Goal: Transaction & Acquisition: Purchase product/service

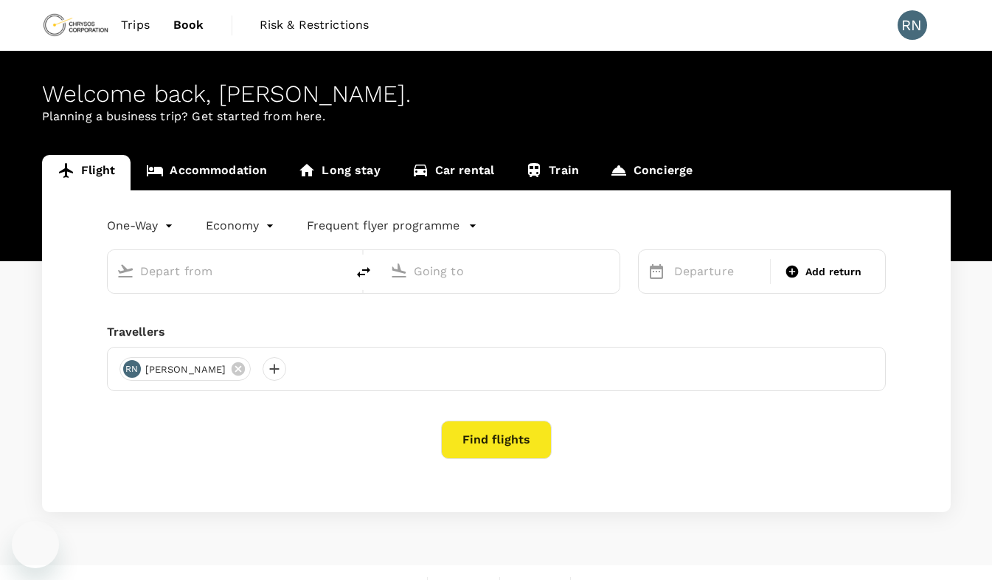
type input "[GEOGRAPHIC_DATA] (FBM)"
type input "Entebbe Intl (EBB)"
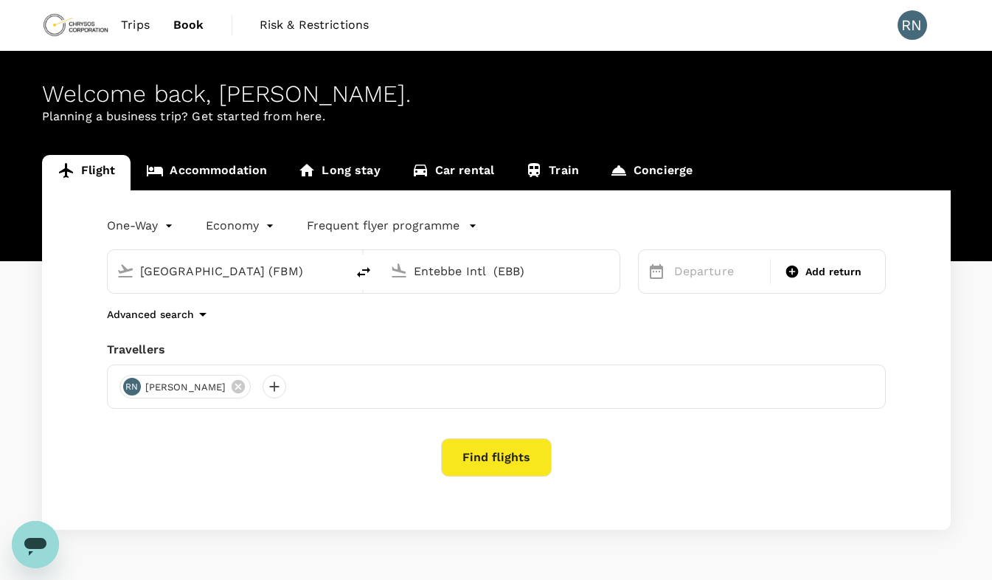
click at [203, 271] on input "[GEOGRAPHIC_DATA] (FBM)" at bounding box center [227, 271] width 175 height 23
click at [439, 270] on input "Entebbe Intl (EBB)" at bounding box center [501, 271] width 175 height 23
click at [741, 274] on p "Departure" at bounding box center [718, 272] width 88 height 18
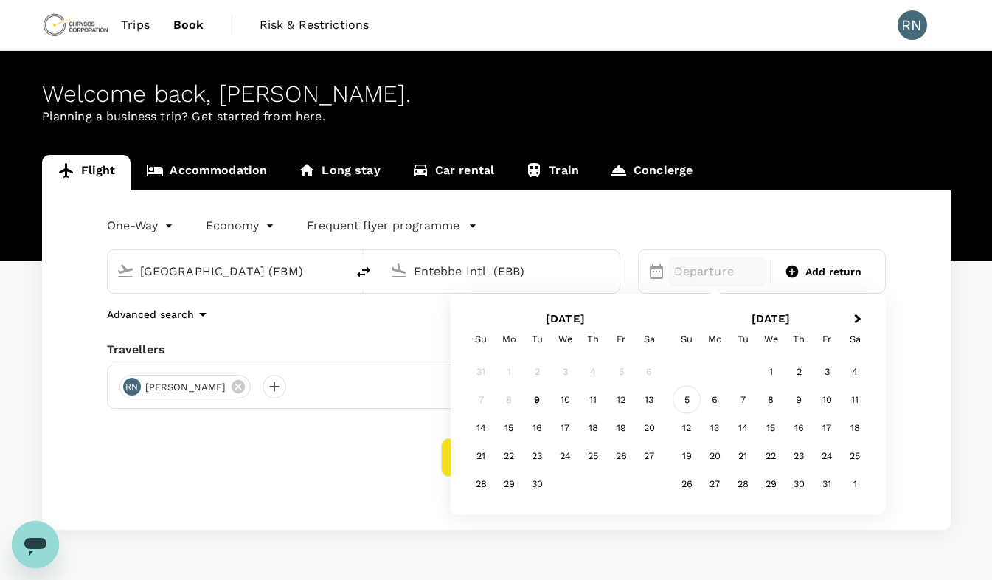
click at [688, 400] on div "5" at bounding box center [687, 400] width 28 height 28
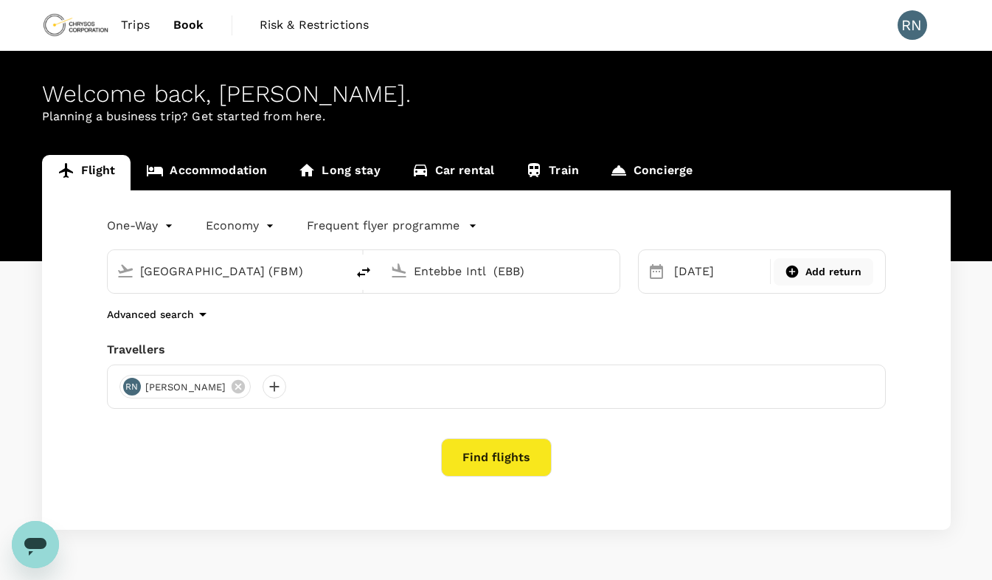
click at [832, 271] on span "Add return" at bounding box center [834, 271] width 57 height 15
type input "roundtrip"
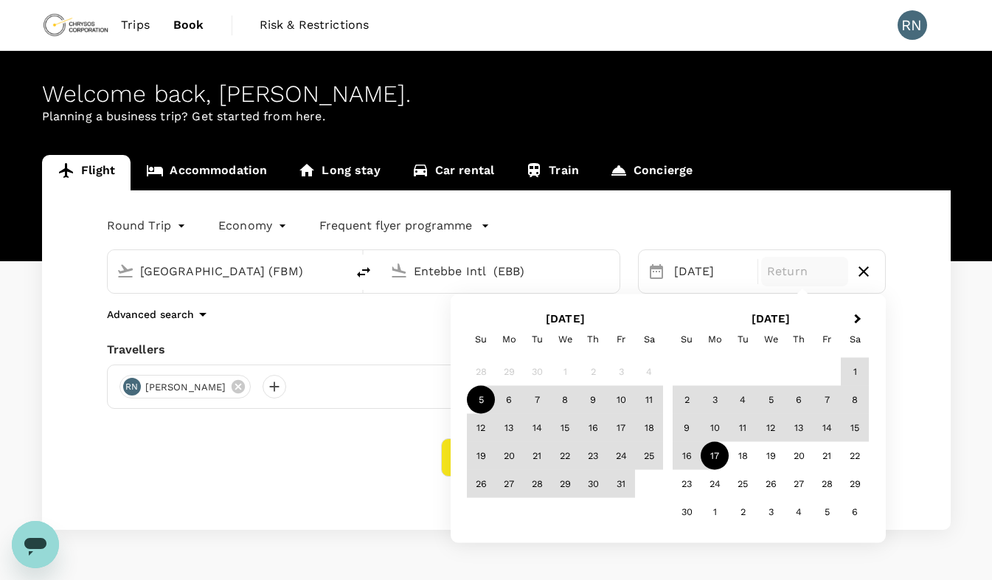
click at [717, 453] on div "17" at bounding box center [715, 456] width 28 height 28
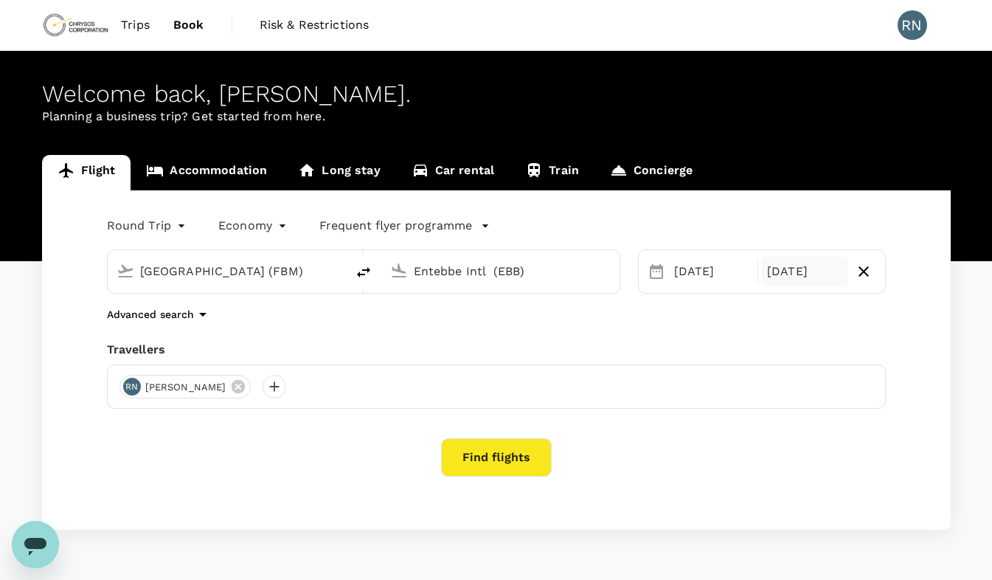
click at [511, 451] on button "Find flights" at bounding box center [496, 457] width 111 height 38
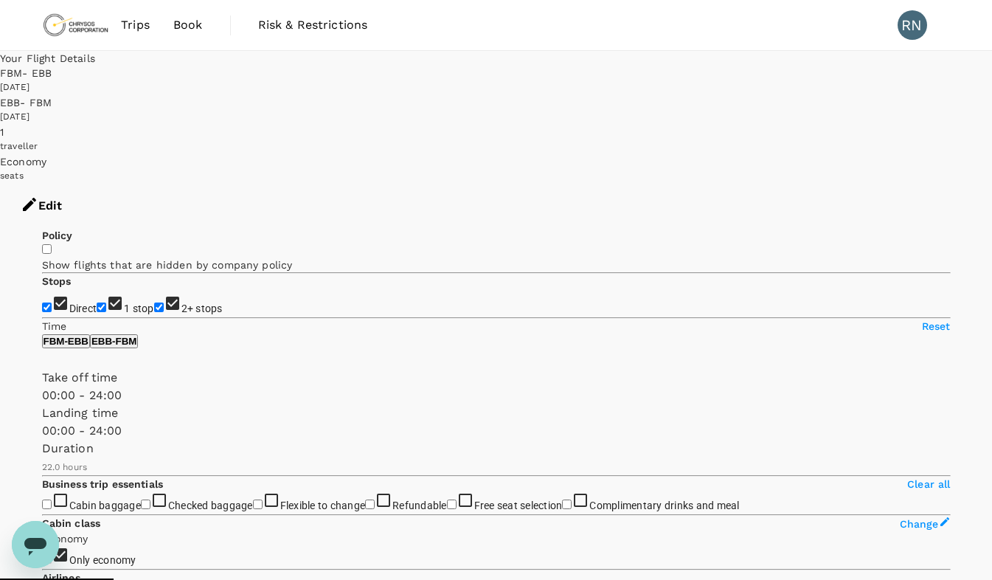
type input "3430"
click at [703, 110] on div "[DATE]" at bounding box center [496, 117] width 992 height 15
click at [83, 184] on button "Edit" at bounding box center [41, 206] width 83 height 44
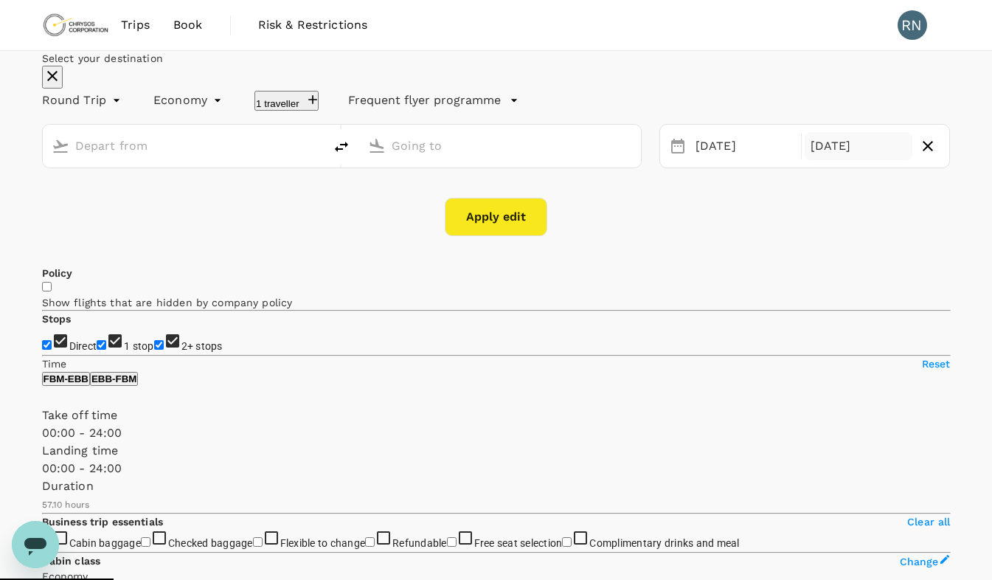
click at [805, 161] on div "[DATE]" at bounding box center [859, 146] width 108 height 29
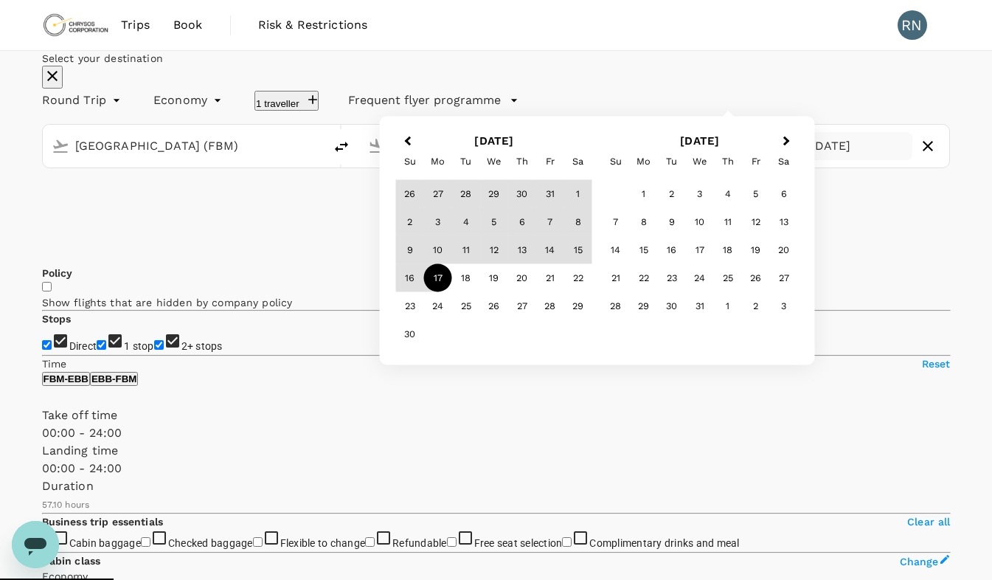
type input "[GEOGRAPHIC_DATA] (FBM)"
type input "Entebbe Intl (EBB)"
click at [480, 292] on div "18" at bounding box center [466, 278] width 28 height 28
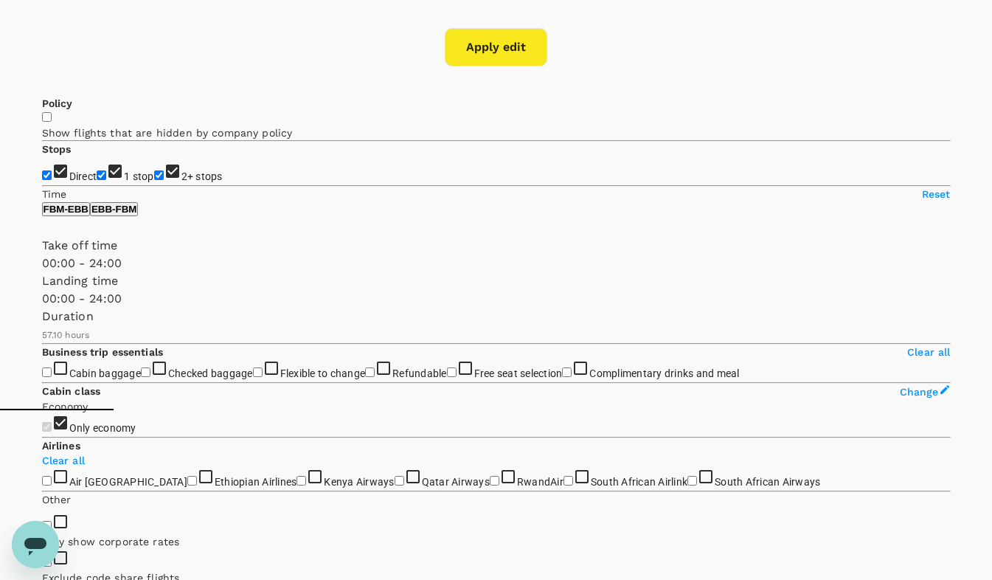
scroll to position [266, 0]
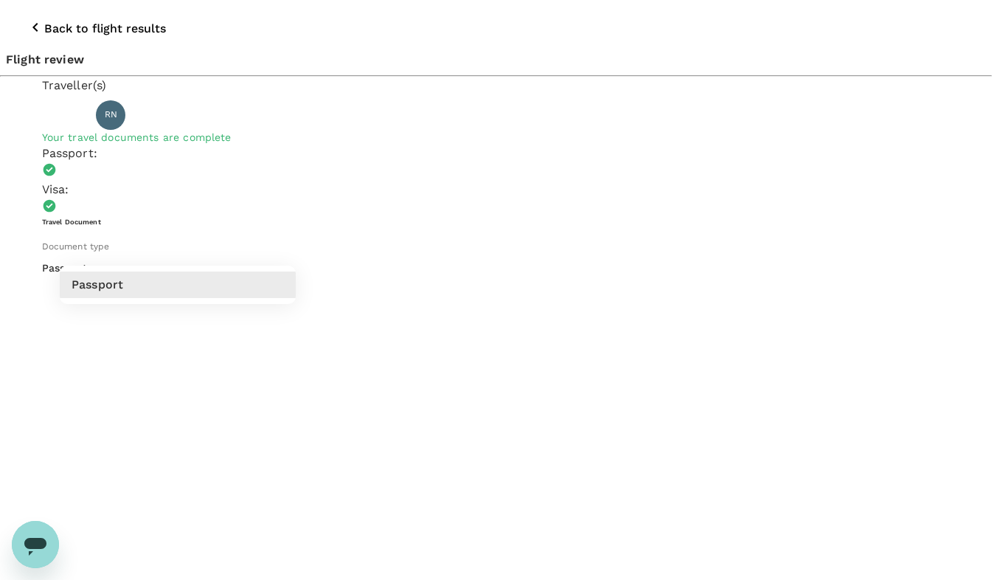
click at [308, 194] on div at bounding box center [501, 290] width 1003 height 580
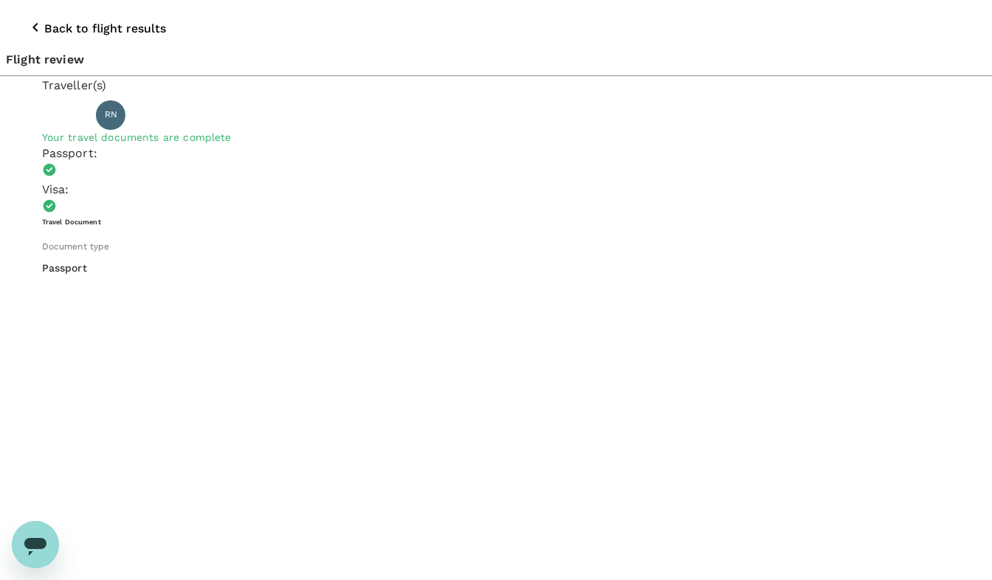
click at [32, 23] on icon "button" at bounding box center [34, 27] width 5 height 9
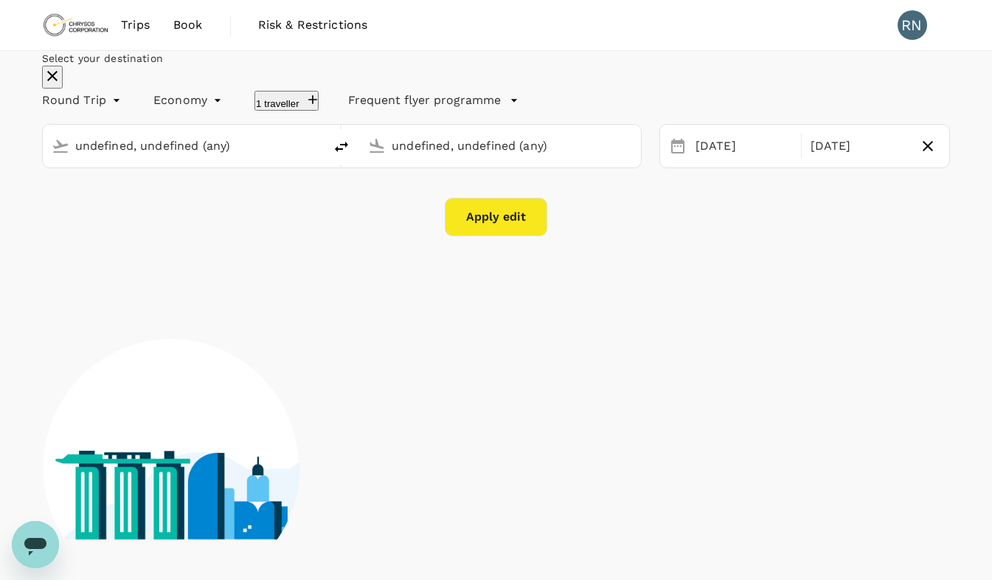
type input "[GEOGRAPHIC_DATA] (FBM)"
type input "Entebbe Intl (EBB)"
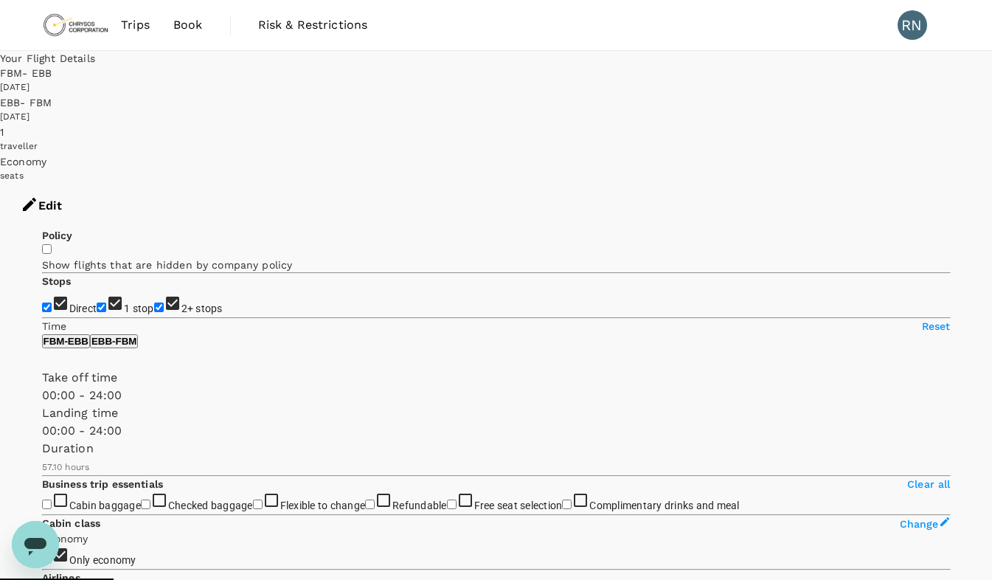
click at [83, 184] on button "Edit" at bounding box center [41, 206] width 83 height 44
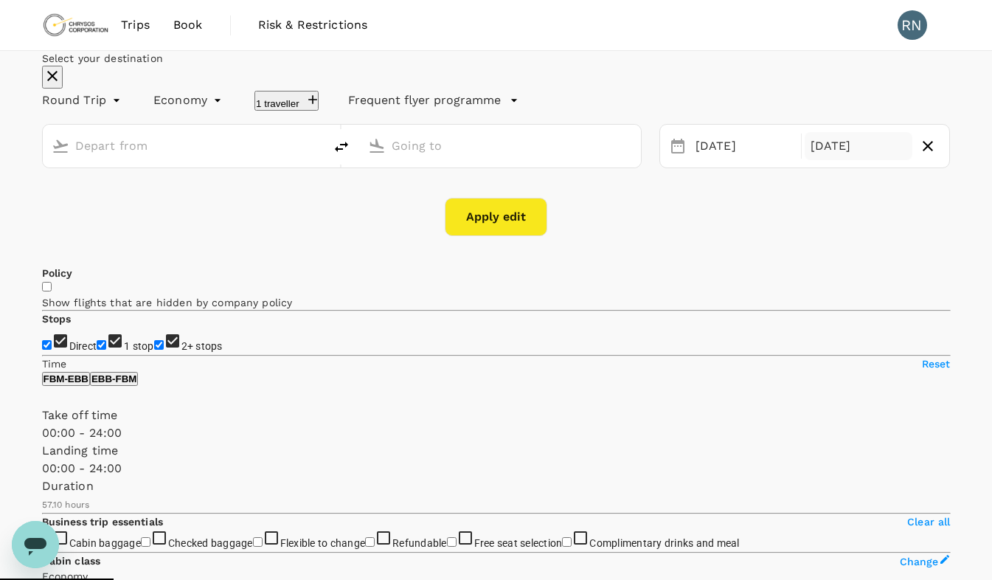
type input "[GEOGRAPHIC_DATA] (FBM)"
type input "Entebbe Intl (EBB)"
click at [817, 161] on div "[DATE]" at bounding box center [859, 146] width 108 height 29
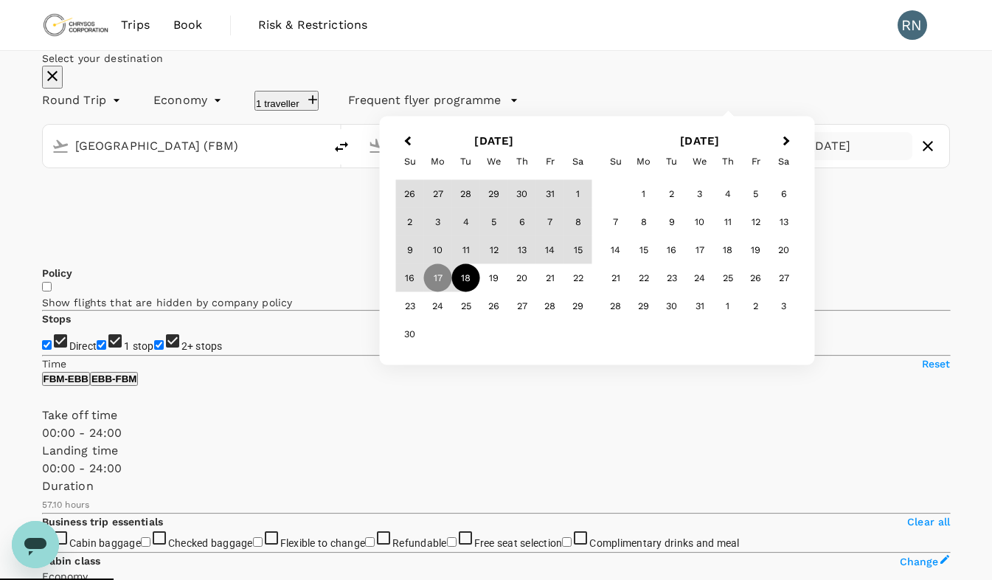
click at [480, 292] on div "18" at bounding box center [466, 278] width 28 height 28
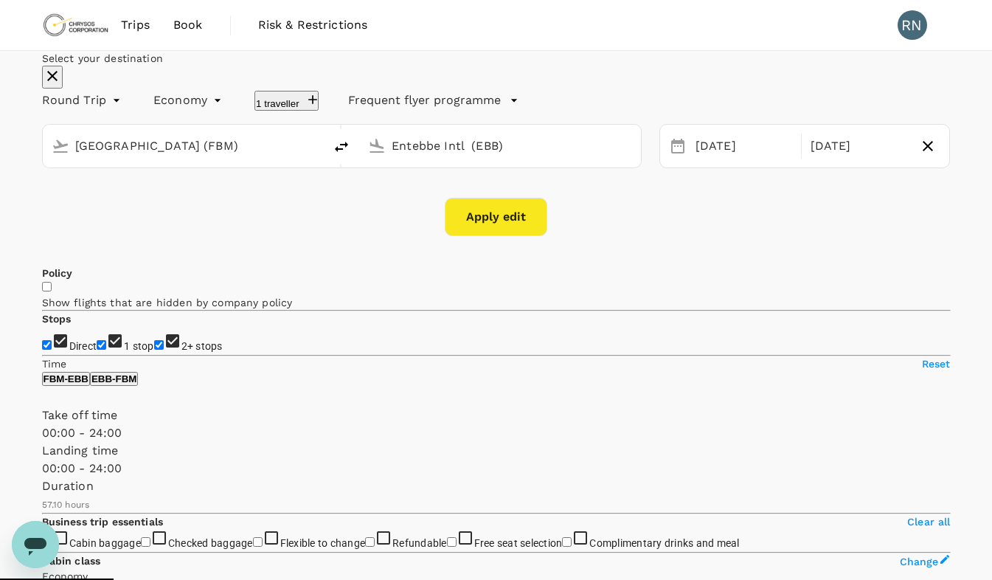
click at [498, 236] on button "Apply edit" at bounding box center [496, 217] width 103 height 38
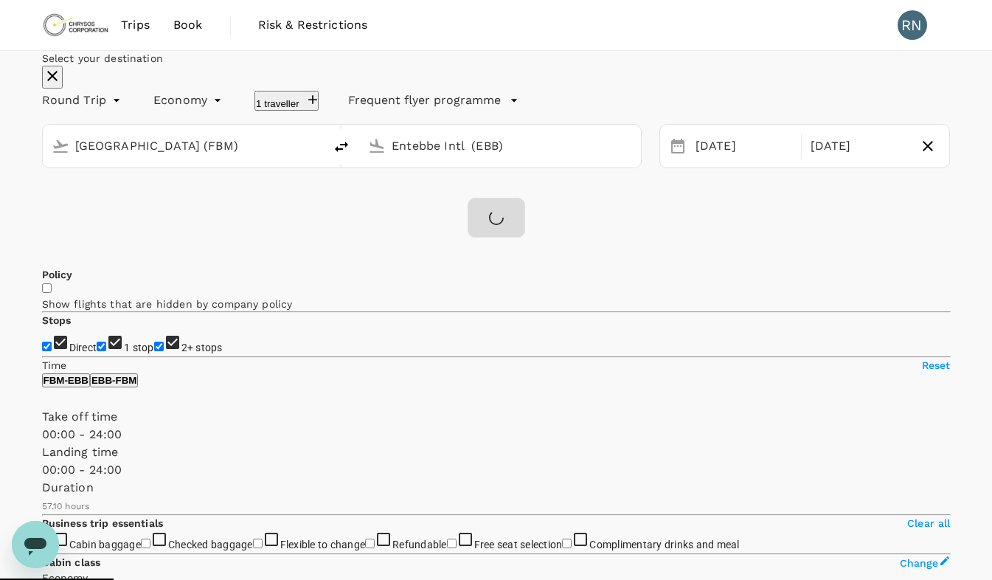
checkbox input "false"
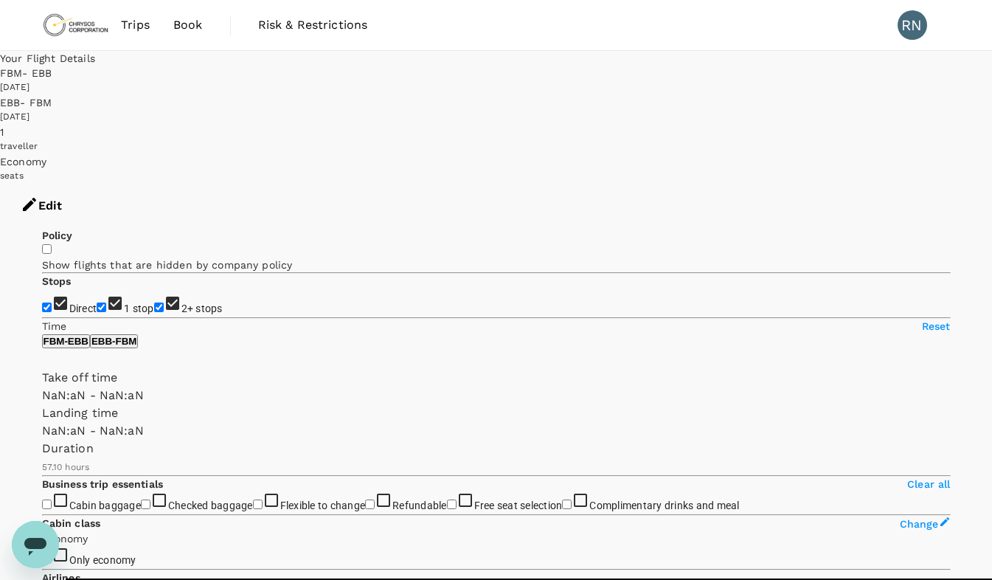
type input "1440"
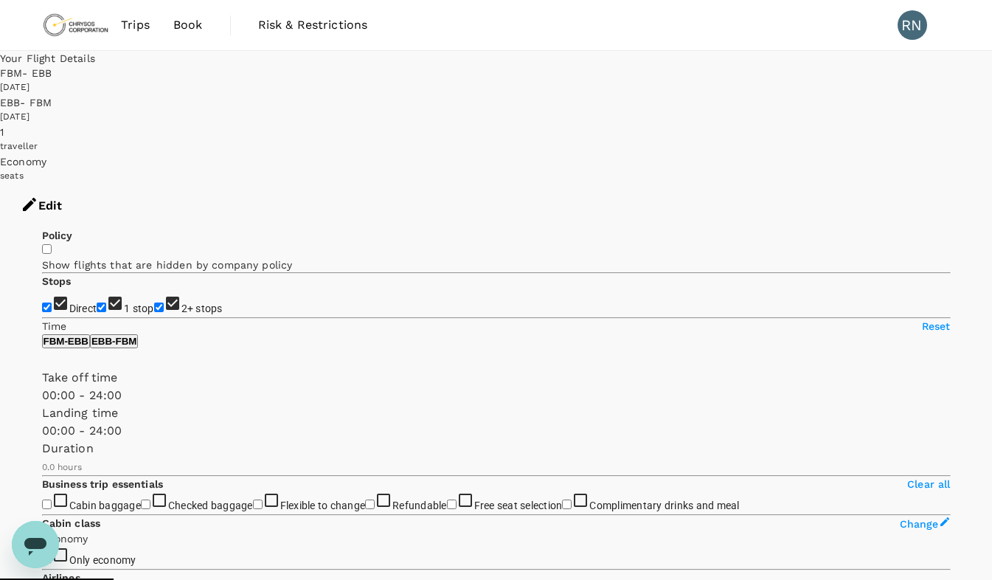
type input "1320"
checkbox input "true"
type input "AUD"
type input "3430"
click at [51, 244] on input "checkbox" at bounding box center [47, 249] width 10 height 10
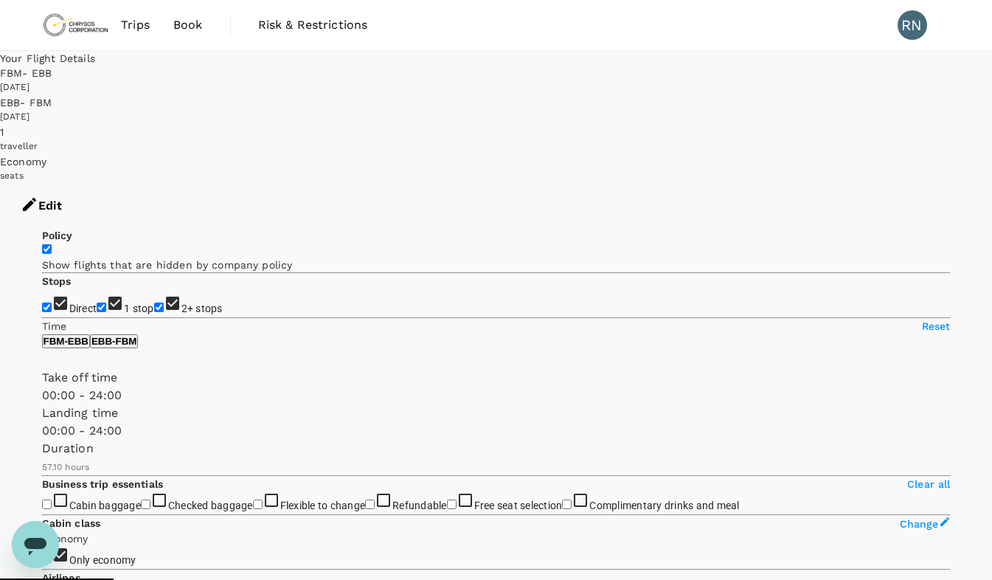
click at [52, 244] on input "checkbox" at bounding box center [47, 249] width 10 height 10
checkbox input "false"
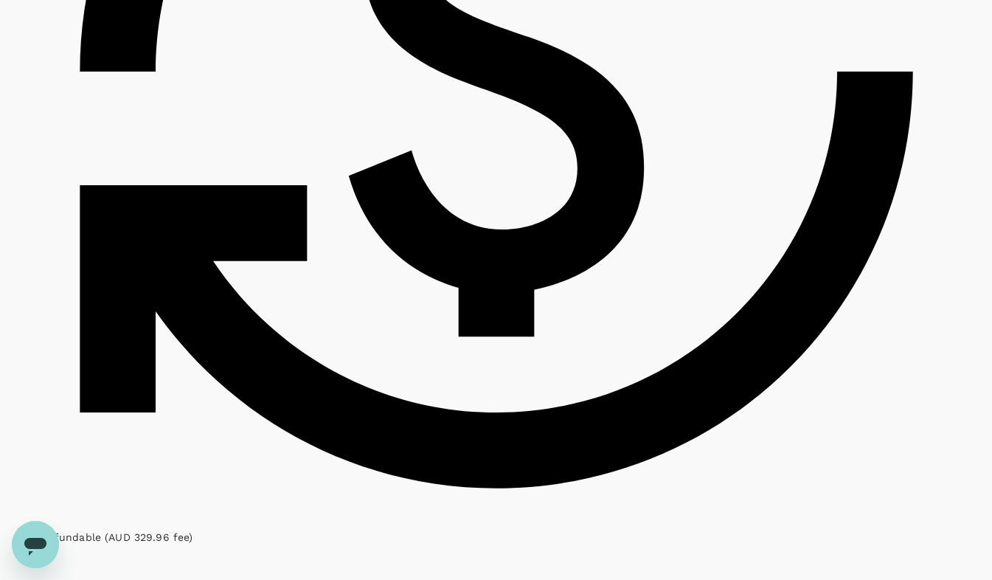
scroll to position [3826, 0]
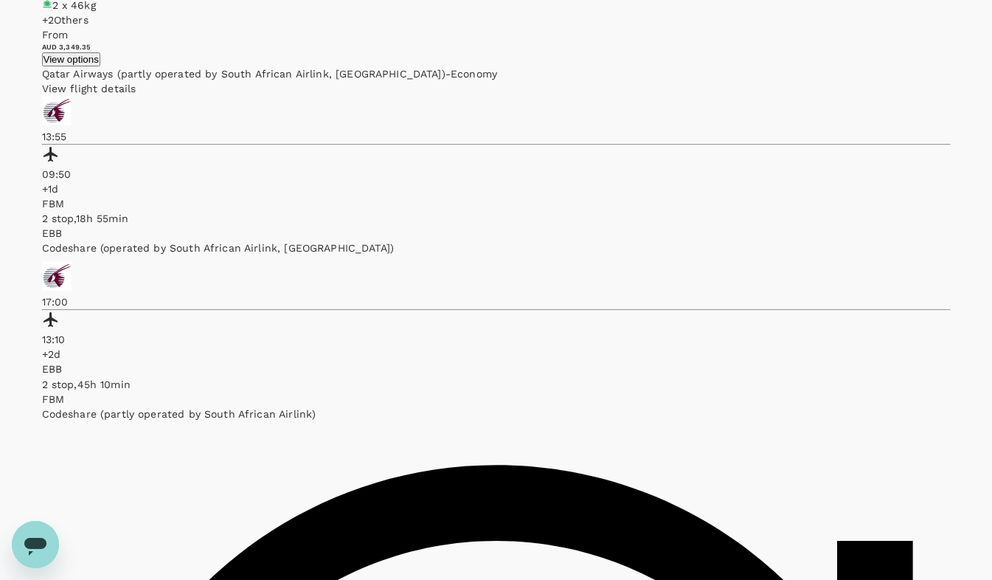
scroll to position [3126, 0]
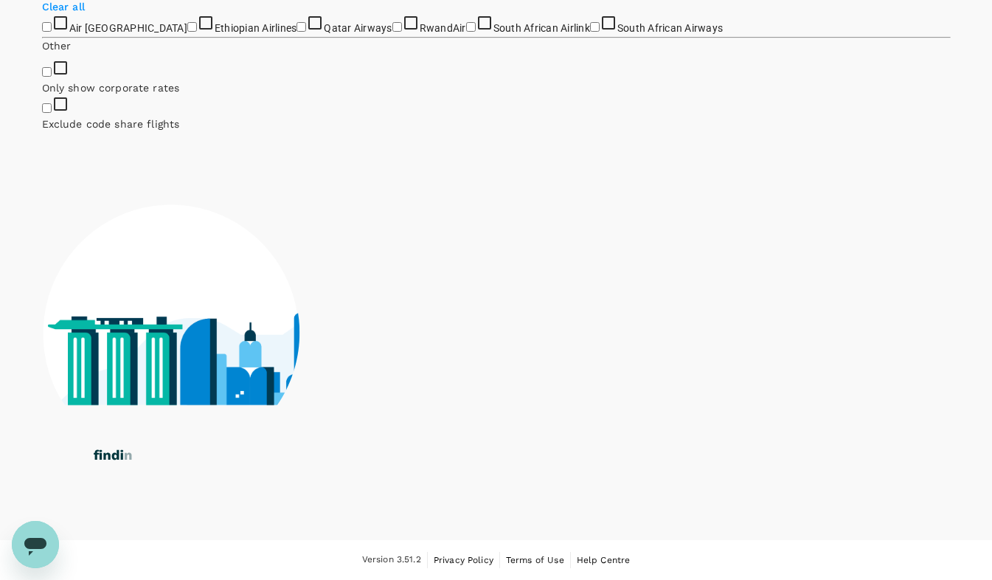
scroll to position [0, 0]
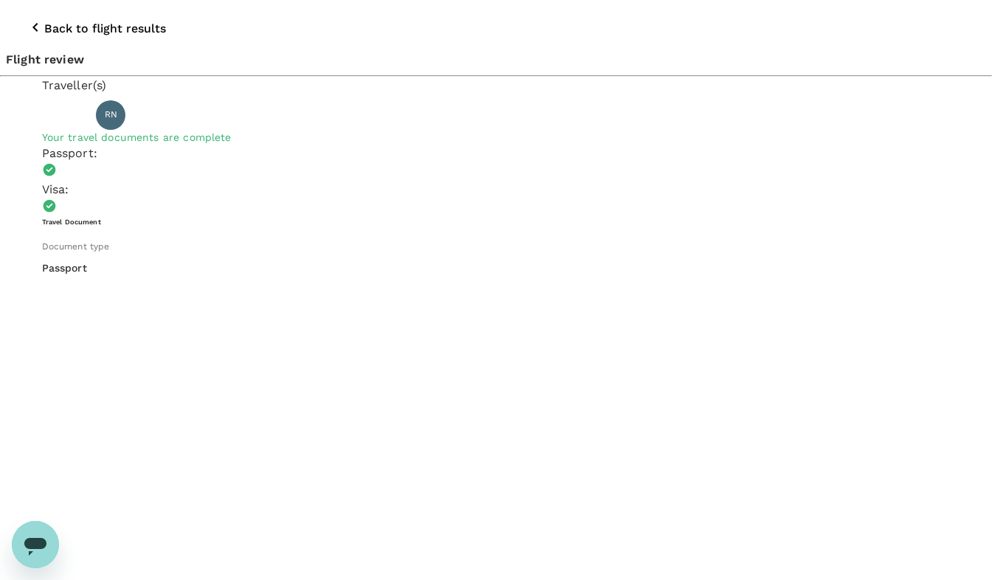
click at [27, 18] on icon "button" at bounding box center [36, 27] width 18 height 18
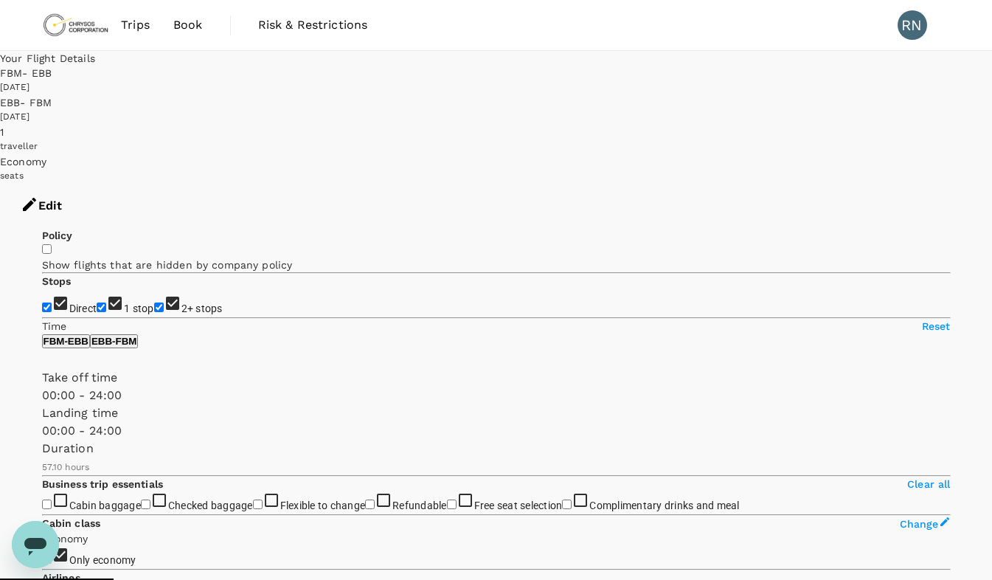
click at [83, 184] on button "Edit" at bounding box center [41, 206] width 83 height 44
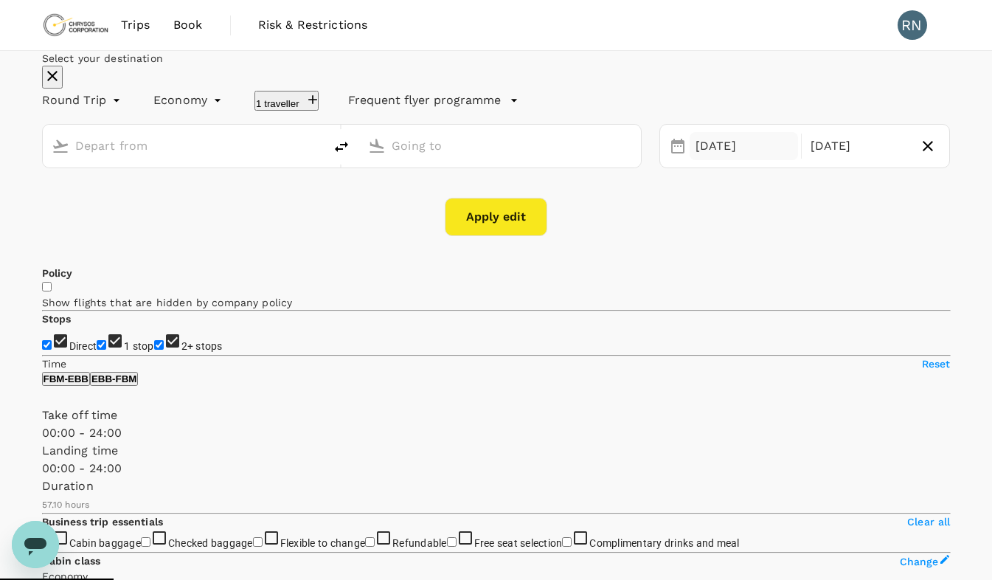
type input "[GEOGRAPHIC_DATA] (FBM)"
type input "Entebbe Intl (EBB)"
click at [805, 161] on div "[DATE]" at bounding box center [859, 146] width 108 height 29
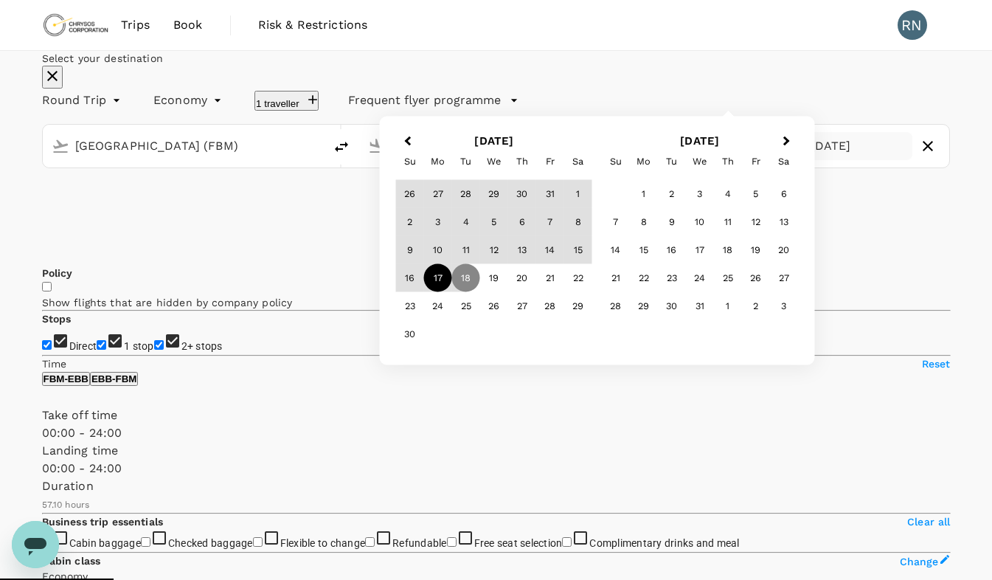
click at [452, 292] on div "17" at bounding box center [438, 278] width 28 height 28
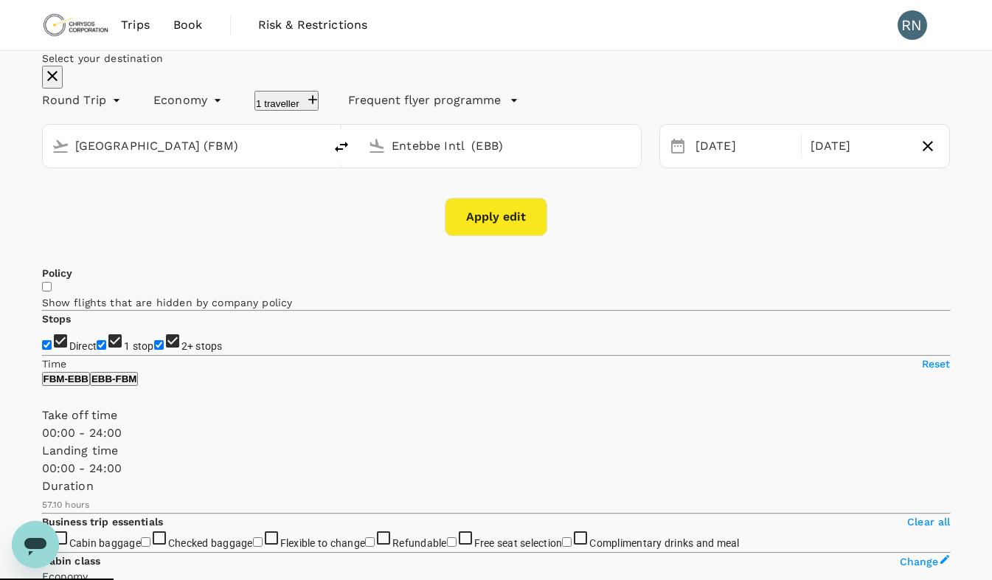
click at [491, 236] on button "Apply edit" at bounding box center [496, 217] width 103 height 38
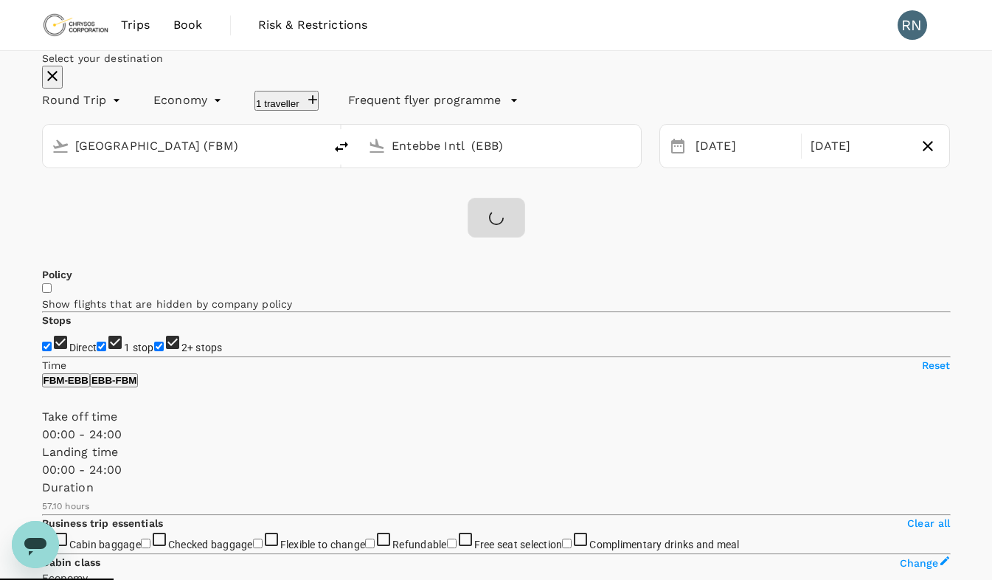
checkbox input "false"
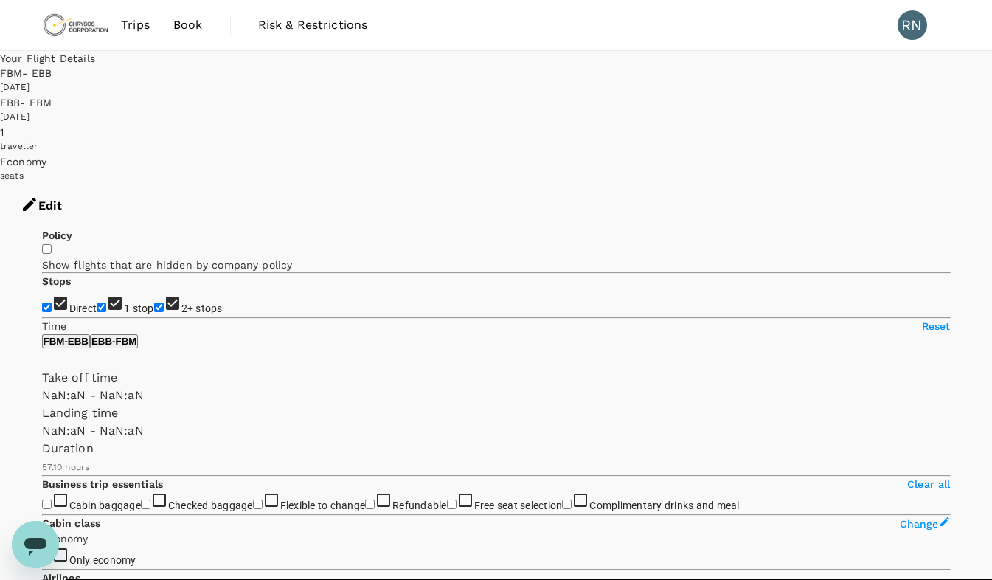
type input "1440"
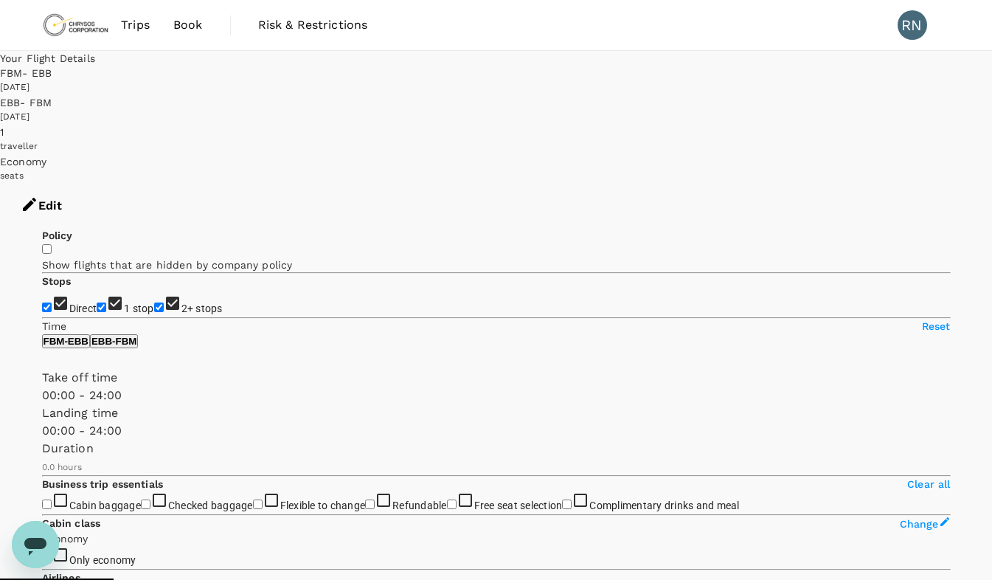
type input "1320"
checkbox input "true"
type input "3430"
click at [83, 184] on button "Edit" at bounding box center [41, 206] width 83 height 44
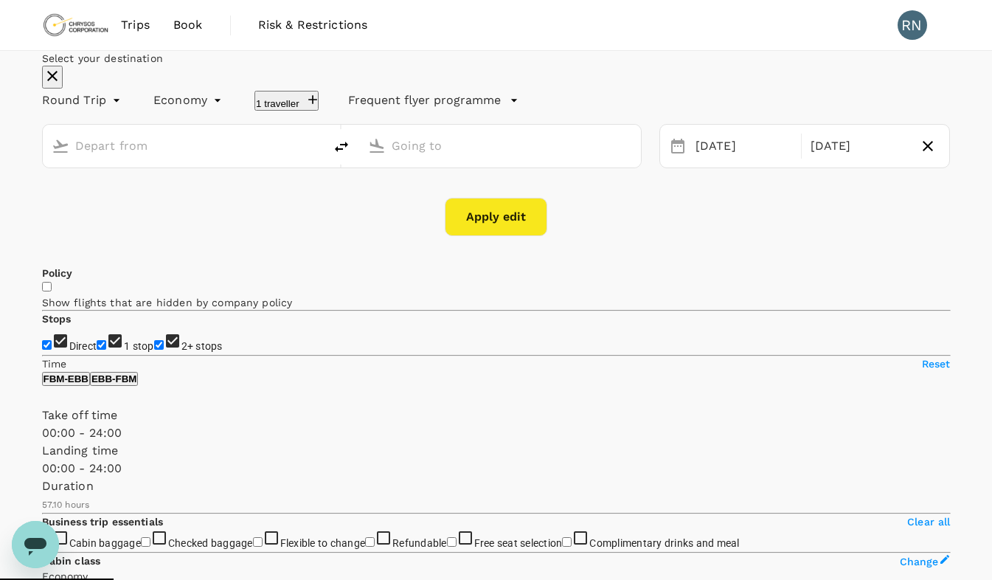
type input "[GEOGRAPHIC_DATA] (FBM)"
type input "Entebbe Intl (EBB)"
click at [505, 236] on button "Apply edit" at bounding box center [496, 217] width 103 height 38
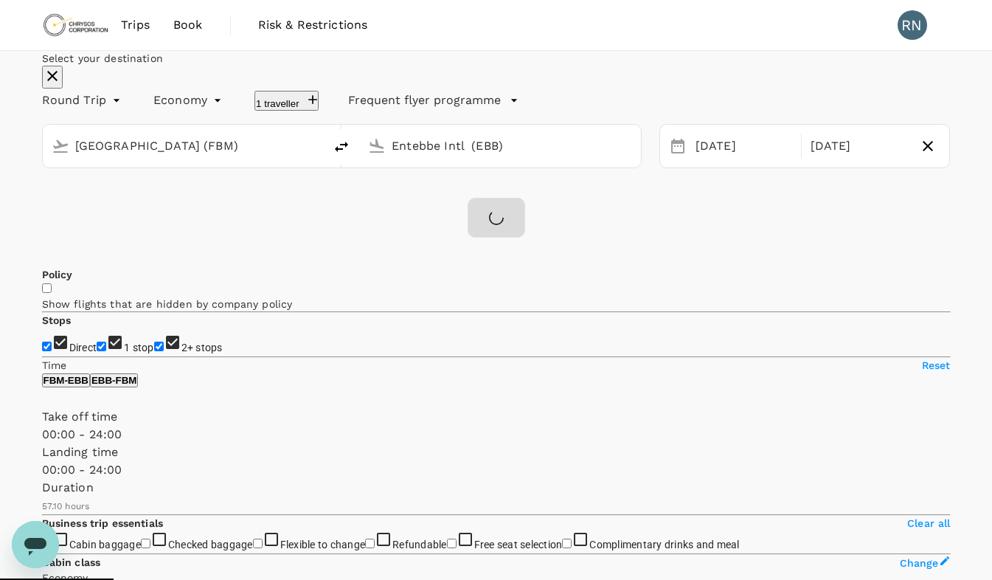
checkbox input "false"
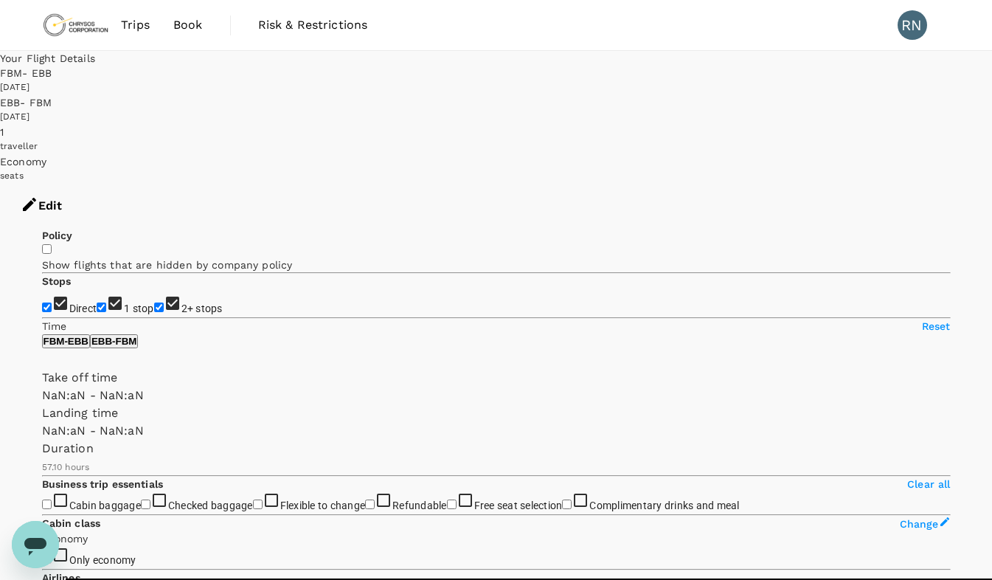
type input "1440"
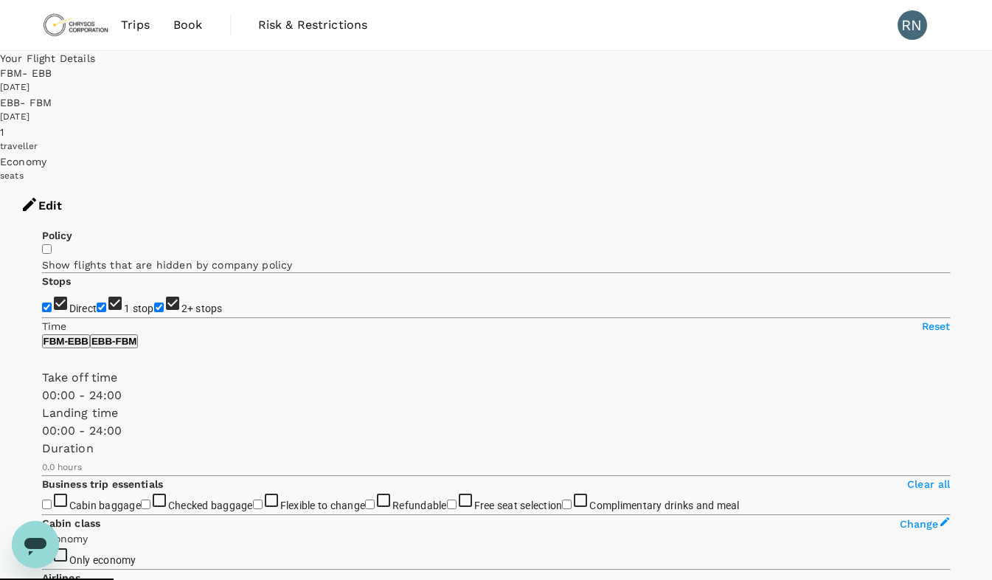
type input "1320"
checkbox input "true"
type input "3430"
click at [83, 184] on button "Edit" at bounding box center [41, 206] width 83 height 44
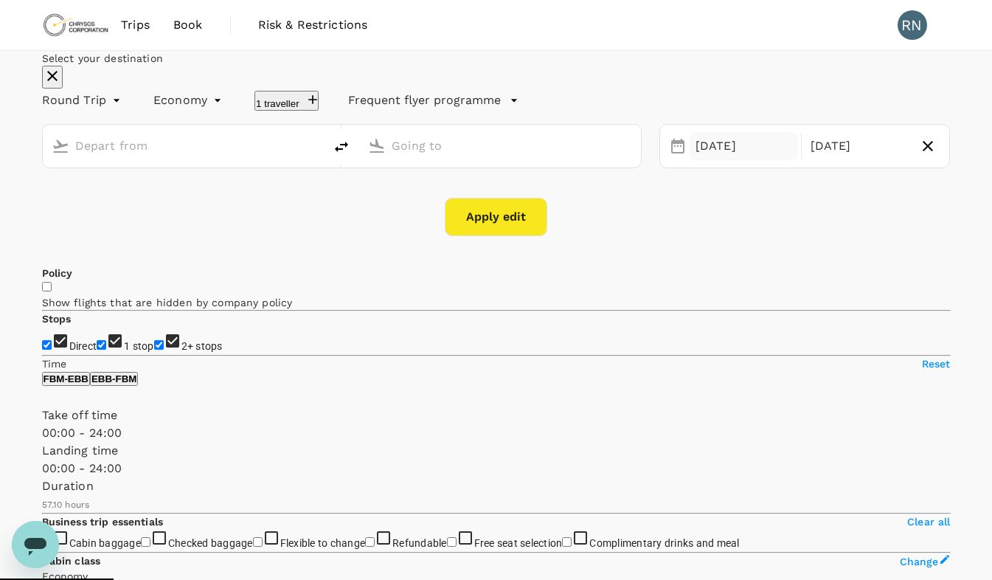
type input "[GEOGRAPHIC_DATA] (FBM)"
type input "Entebbe Intl (EBB)"
click at [811, 161] on div "[DATE]" at bounding box center [859, 146] width 108 height 29
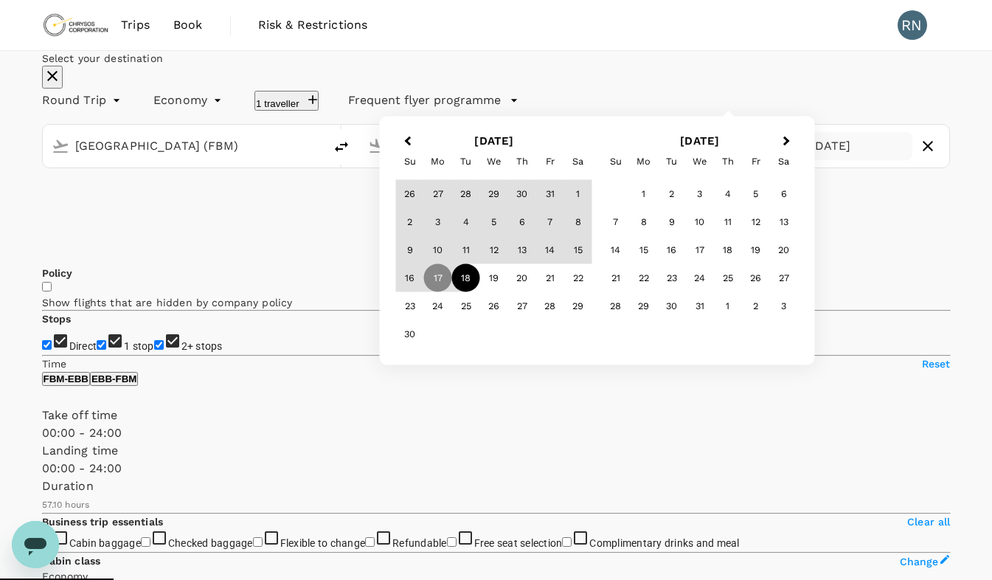
click at [480, 292] on div "18" at bounding box center [466, 278] width 28 height 28
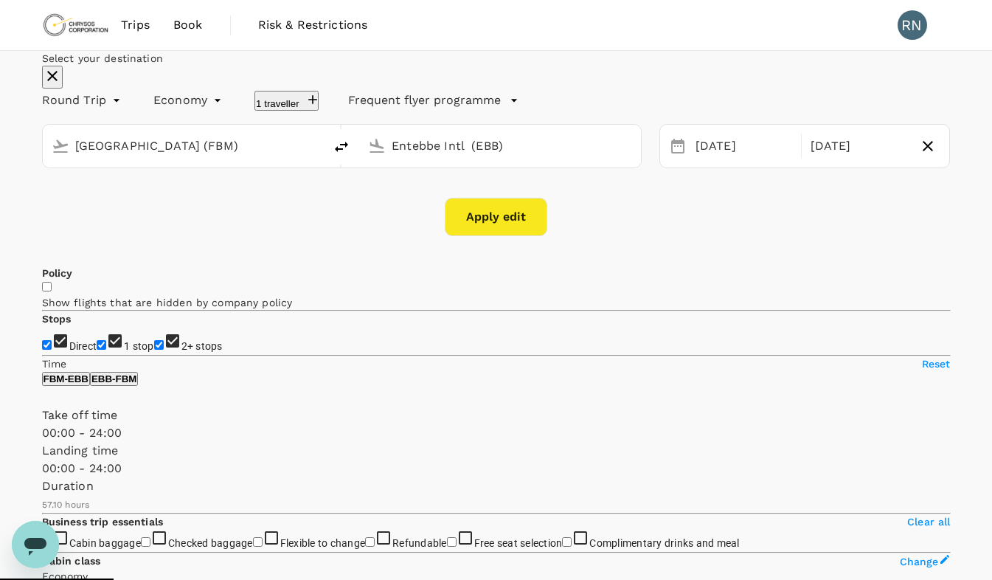
click at [498, 236] on button "Apply edit" at bounding box center [496, 217] width 103 height 38
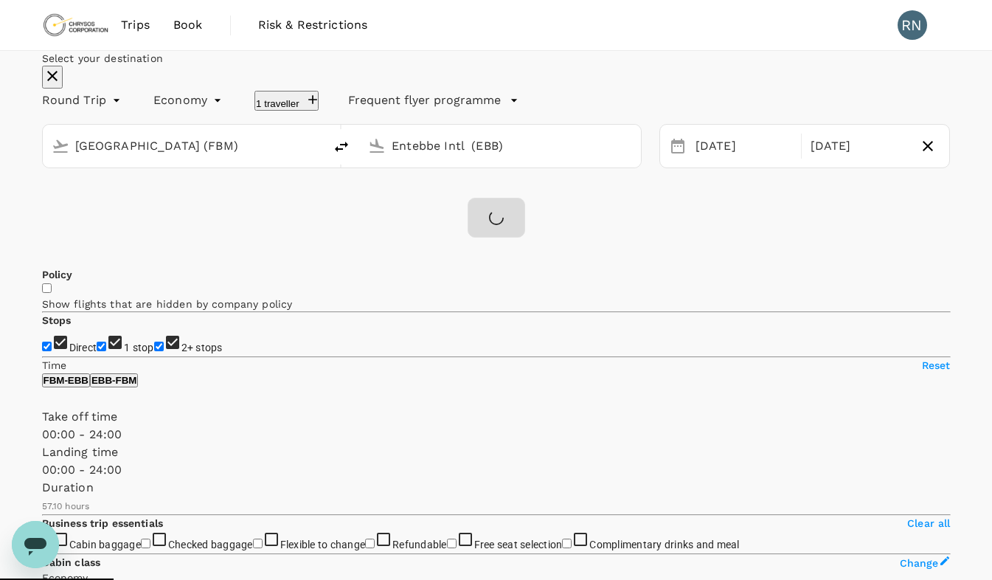
checkbox input "false"
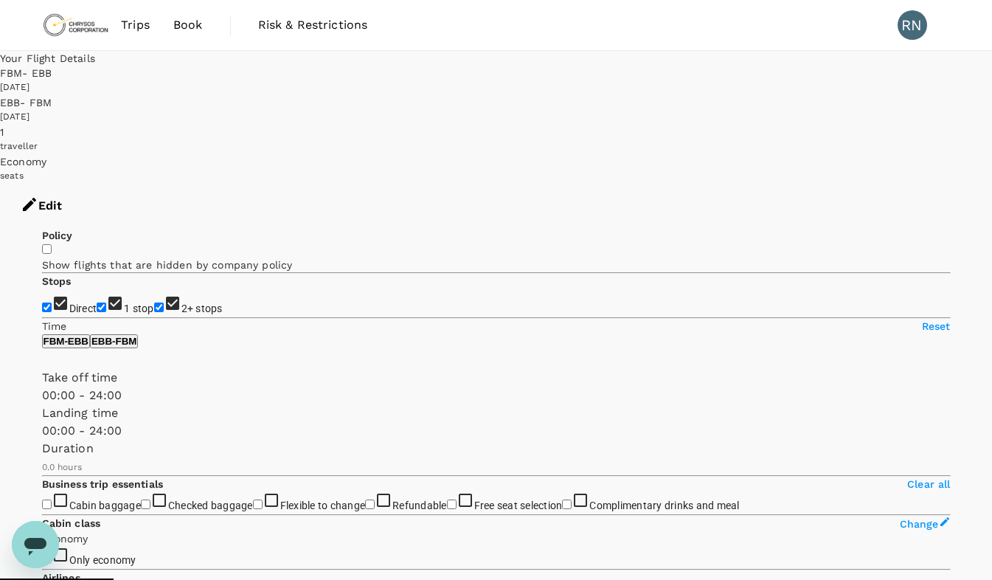
type input "1320"
checkbox input "true"
type input "3430"
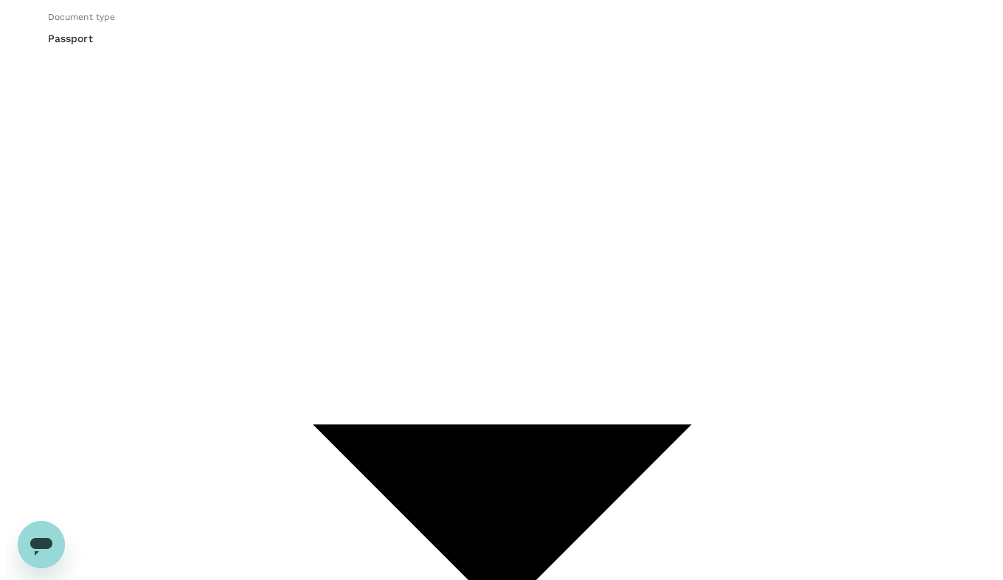
scroll to position [245, 0]
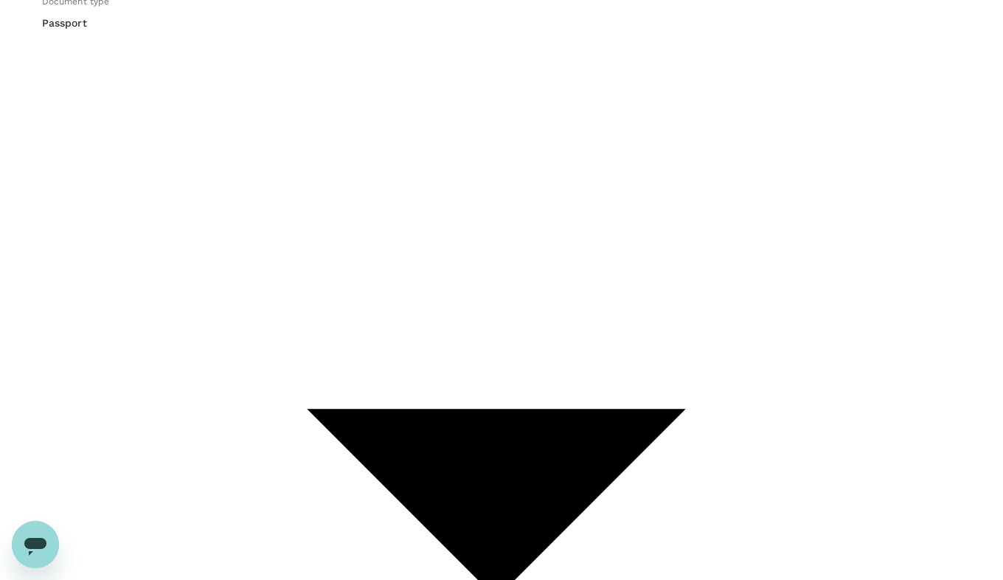
type input "9c4289b1-14a3-4119-8736-521306e5ca8f"
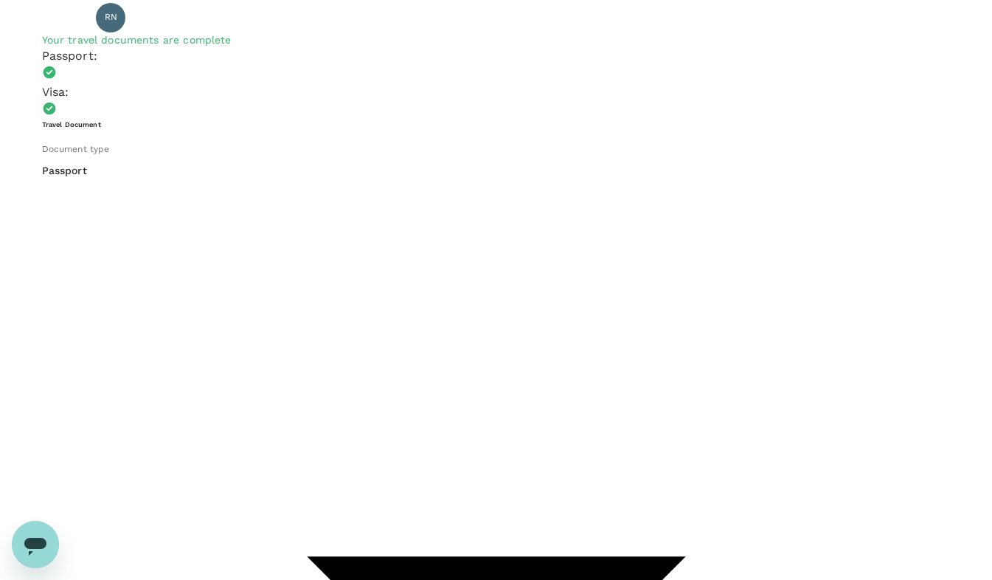
scroll to position [1, 0]
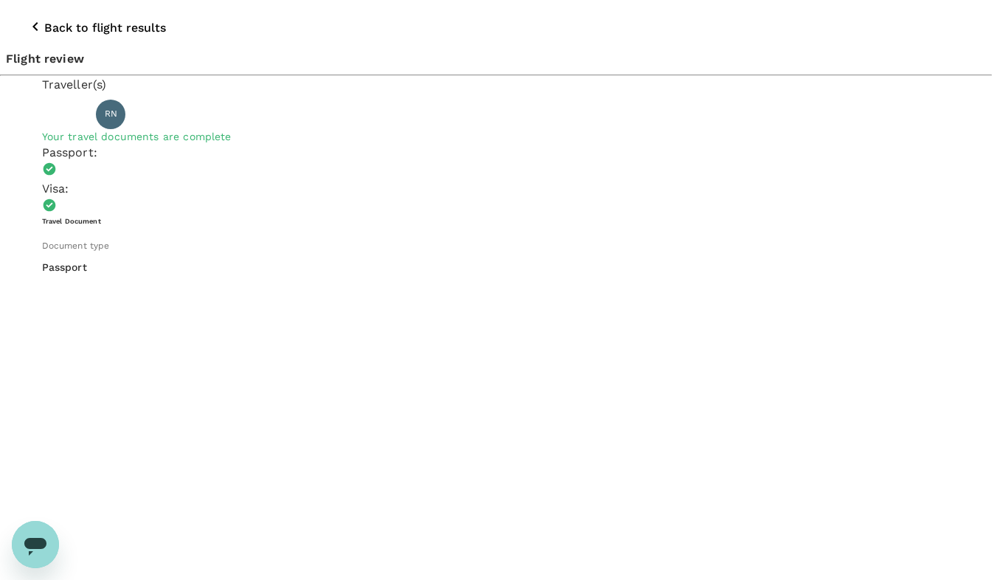
click at [27, 18] on icon "button" at bounding box center [36, 27] width 18 height 18
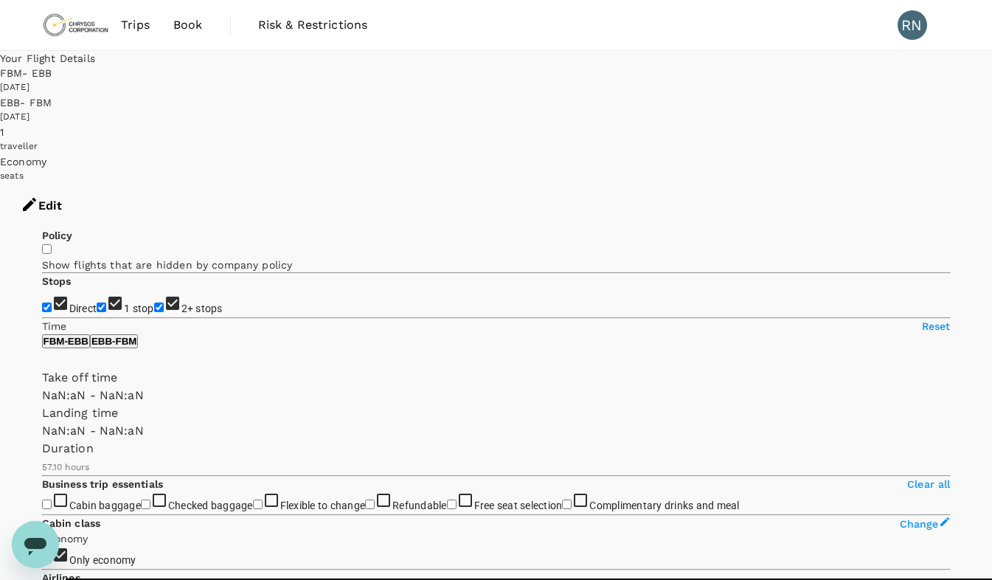
type input "AUD"
type input "1440"
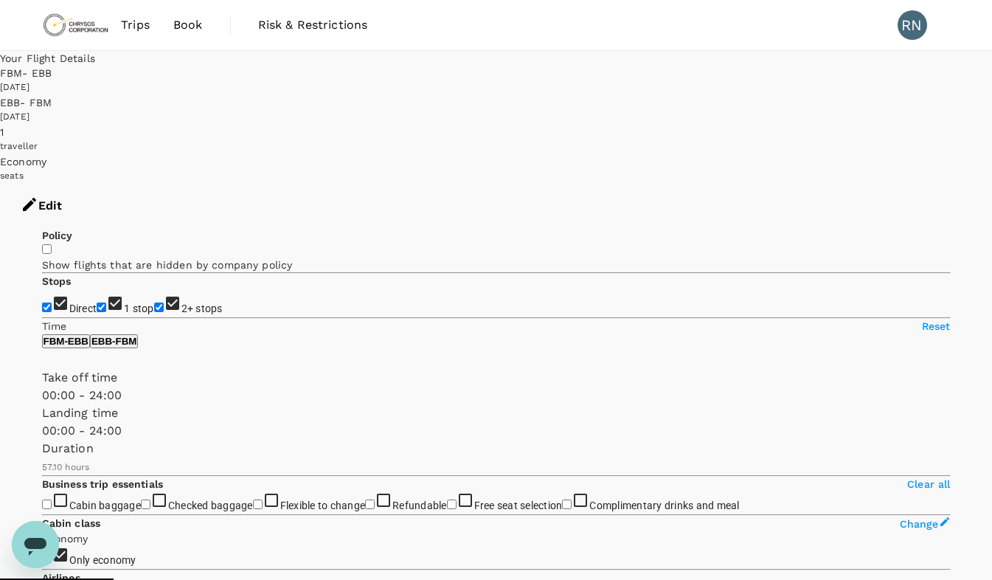
click at [83, 184] on button "Edit" at bounding box center [41, 206] width 83 height 44
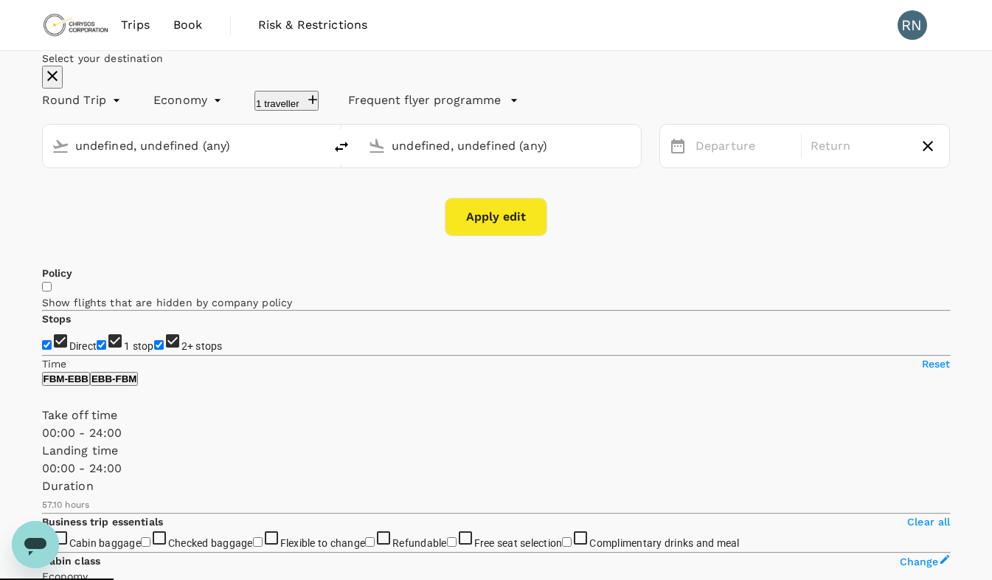
type input "[GEOGRAPHIC_DATA] (FBM)"
type input "Entebbe Intl (EBB)"
click at [915, 74] on div "Select your destination Round Trip roundtrip Economy economy 1 traveller Freque…" at bounding box center [496, 143] width 909 height 185
type input "[GEOGRAPHIC_DATA] (FBM)"
type input "Entebbe Intl (EBB)"
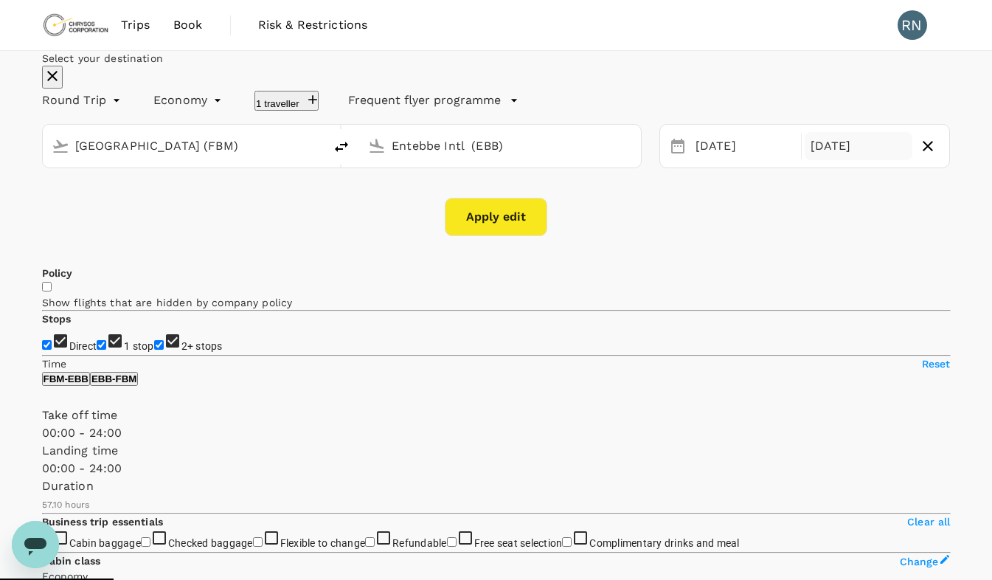
click at [805, 161] on div "[DATE]" at bounding box center [859, 146] width 108 height 29
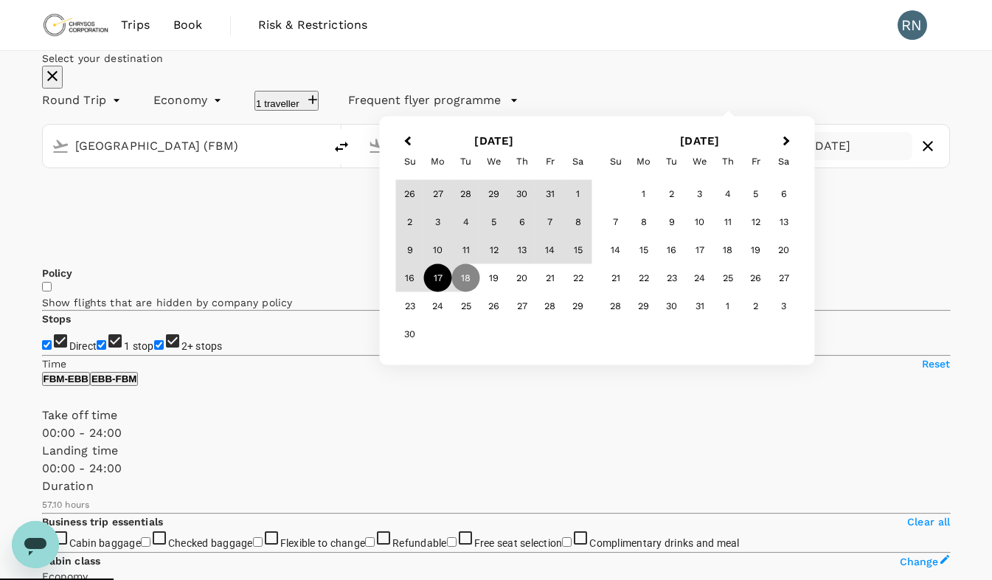
click at [452, 292] on div "17" at bounding box center [438, 278] width 28 height 28
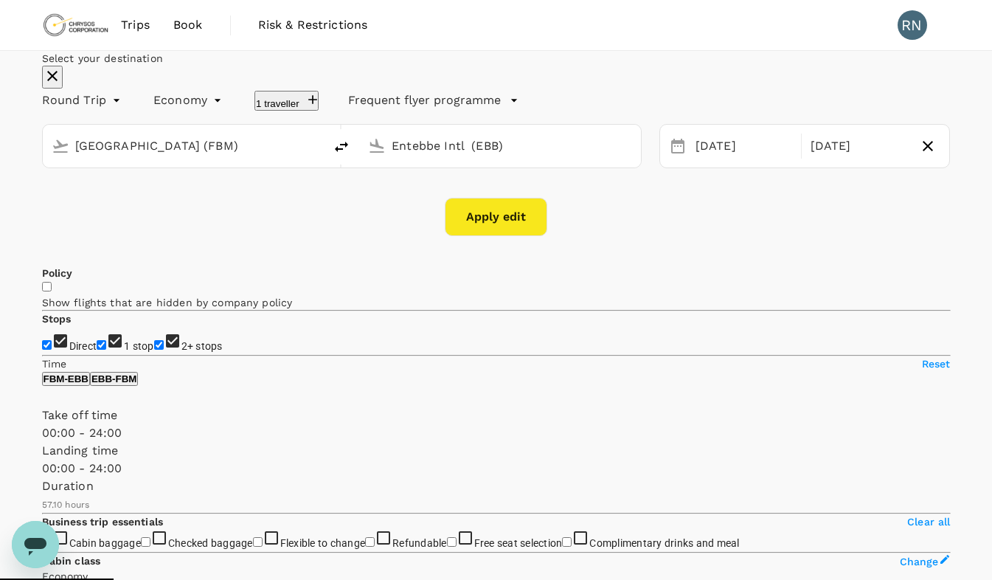
click at [485, 236] on button "Apply edit" at bounding box center [496, 217] width 103 height 38
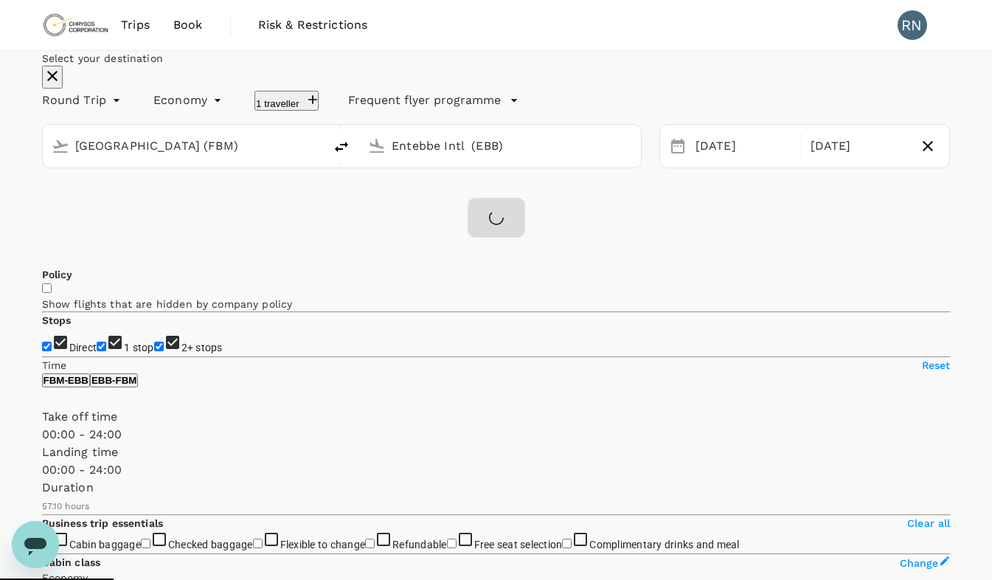
checkbox input "false"
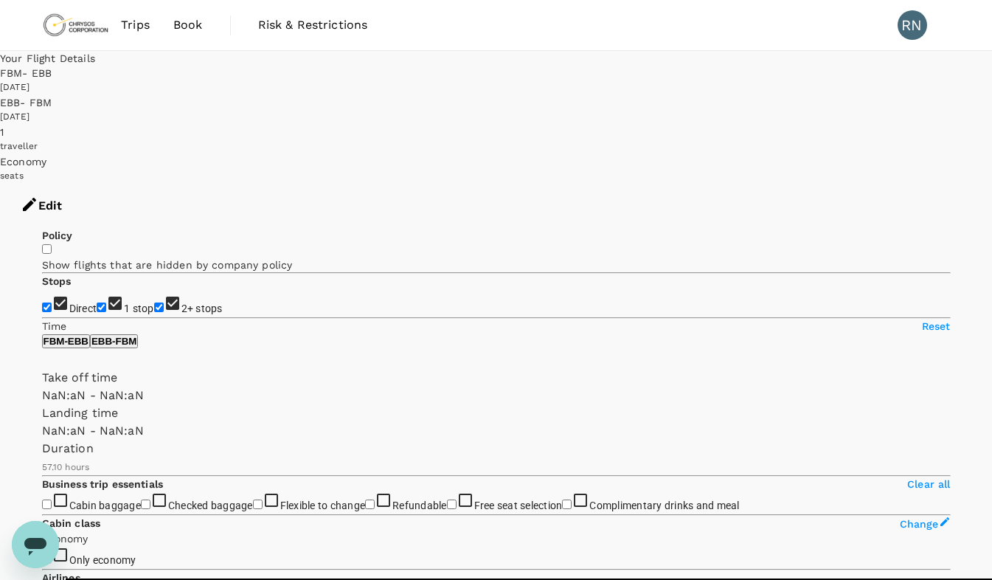
type input "1440"
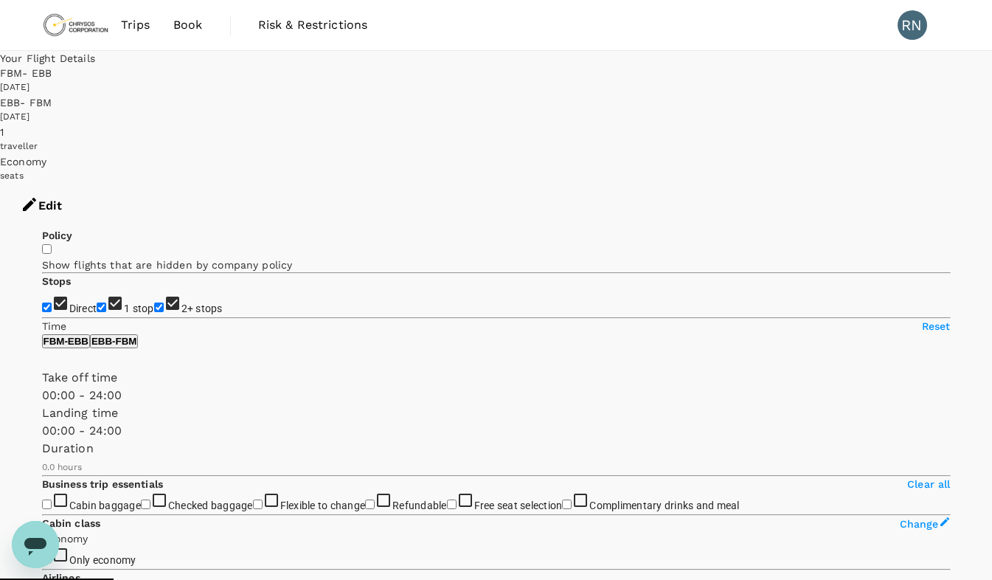
type input "1320"
checkbox input "true"
type input "3430"
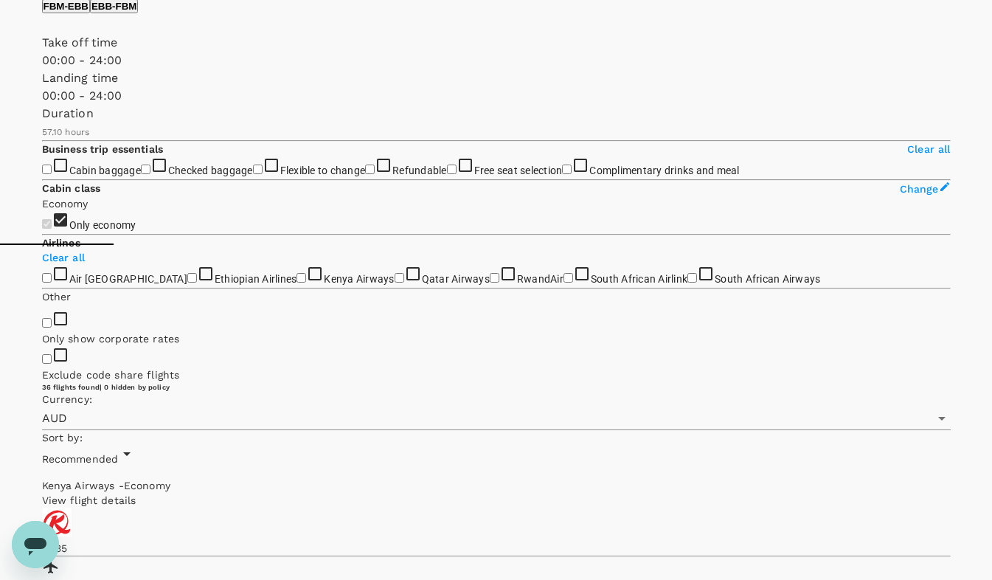
scroll to position [336, 0]
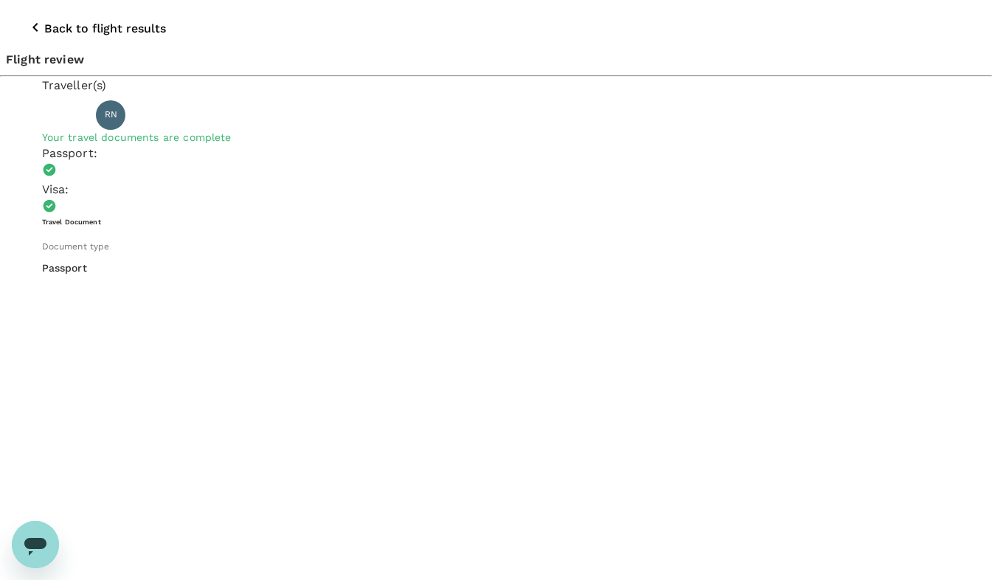
click at [27, 18] on icon "button" at bounding box center [36, 27] width 18 height 18
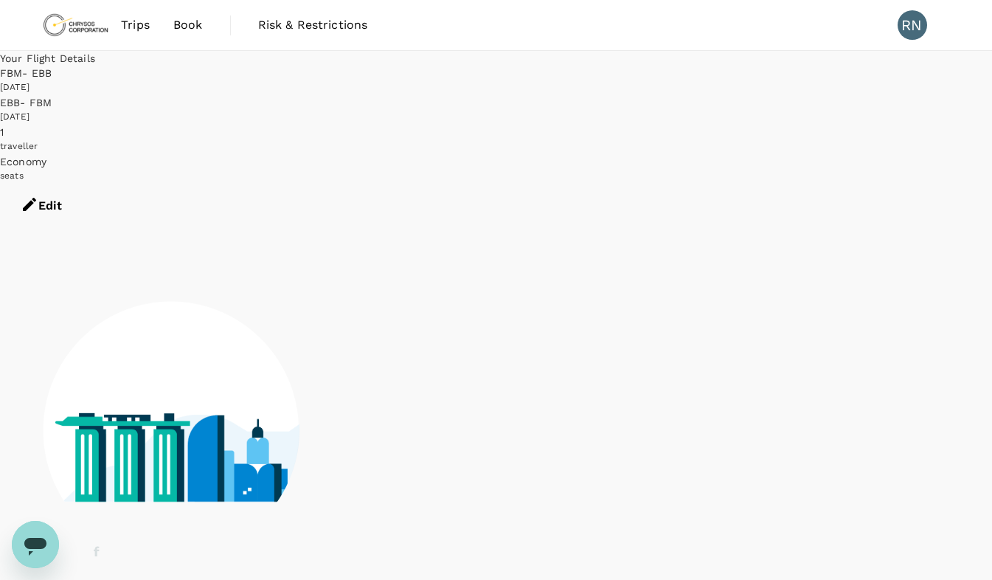
scroll to position [1, 0]
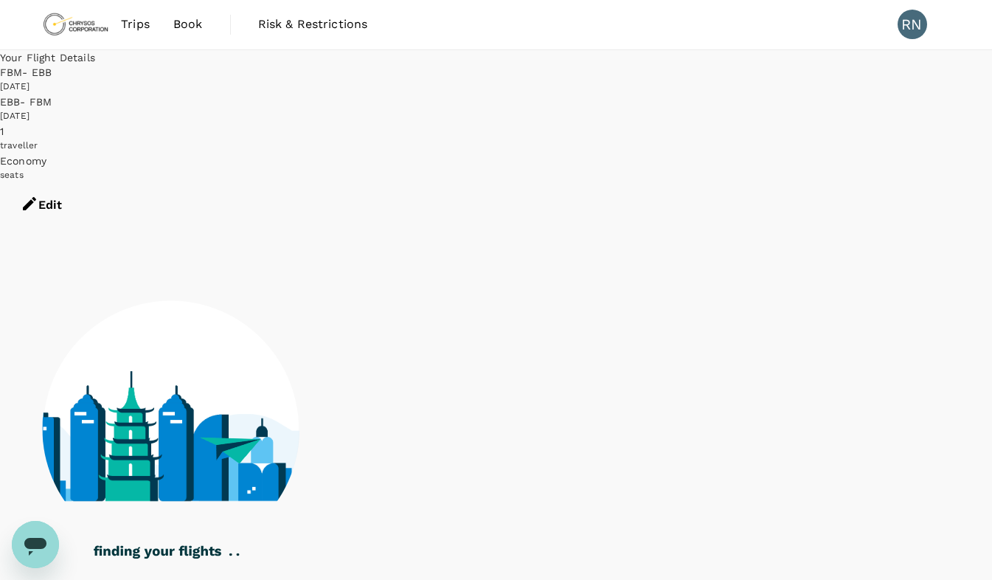
click at [83, 183] on button "Edit" at bounding box center [41, 205] width 83 height 44
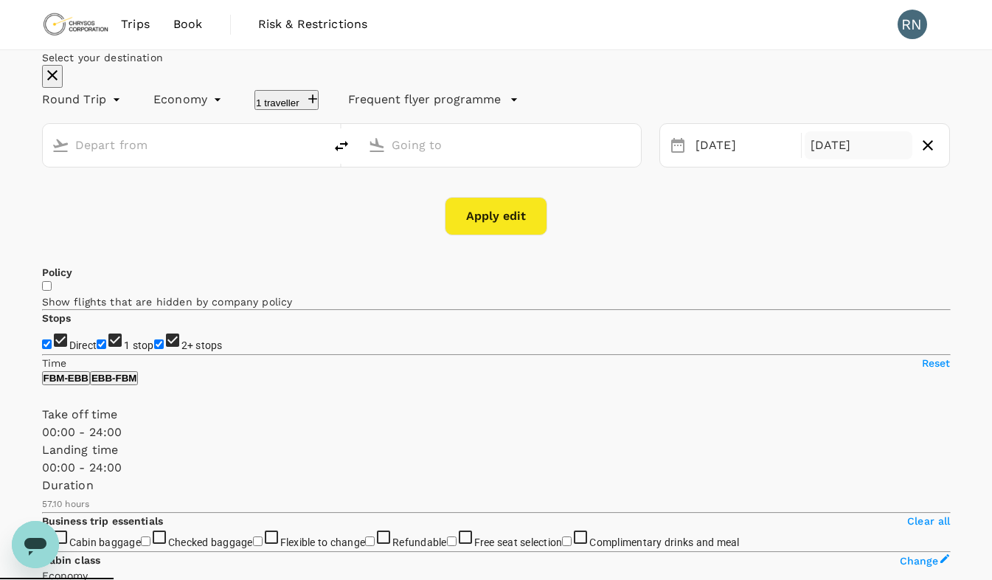
type input "AUD"
type input "1440"
type input "[GEOGRAPHIC_DATA] (FBM)"
type input "Entebbe Intl (EBB)"
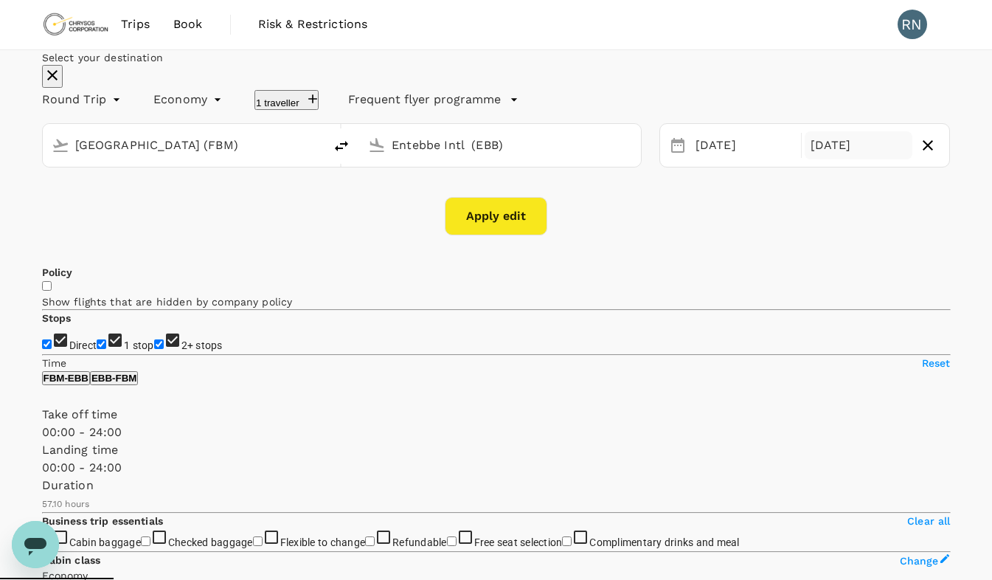
click at [824, 160] on div "[DATE]" at bounding box center [859, 145] width 108 height 29
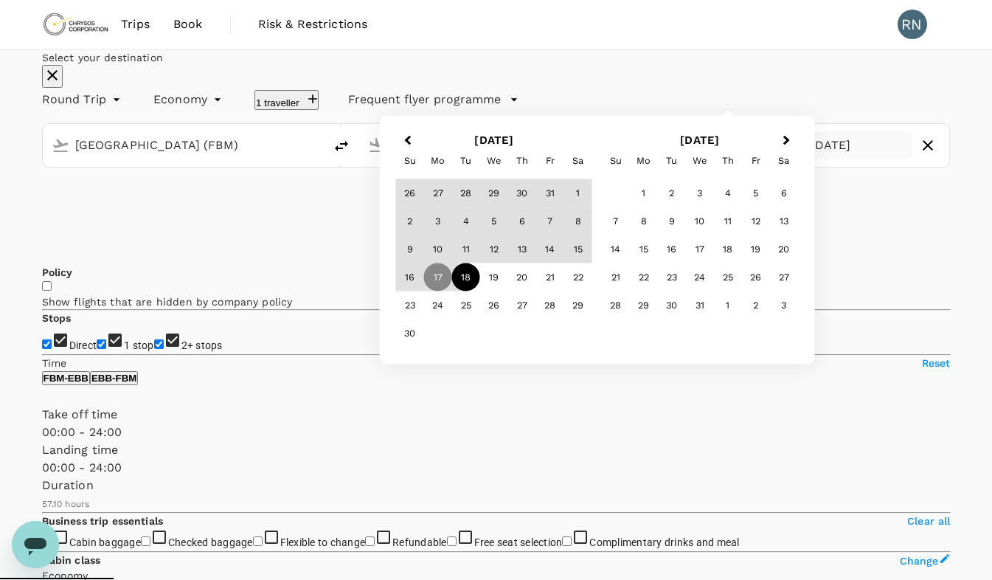
click at [480, 291] on div "18" at bounding box center [466, 277] width 28 height 28
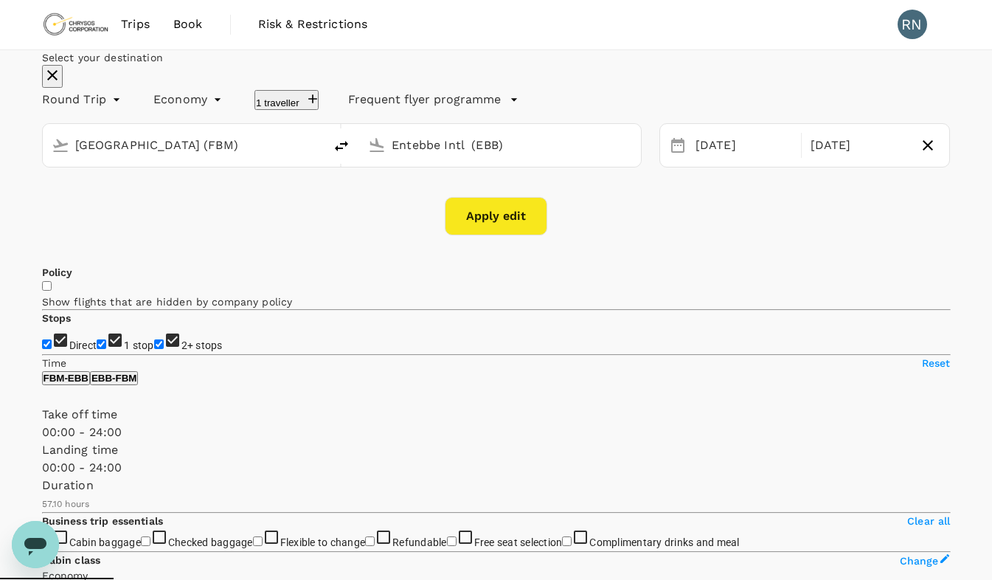
click at [506, 235] on button "Apply edit" at bounding box center [496, 216] width 103 height 38
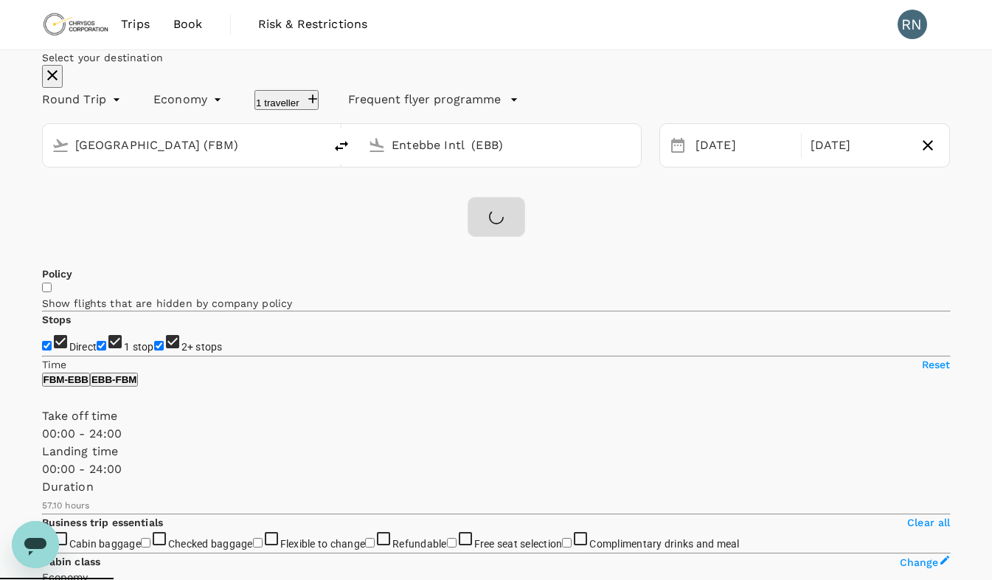
checkbox input "false"
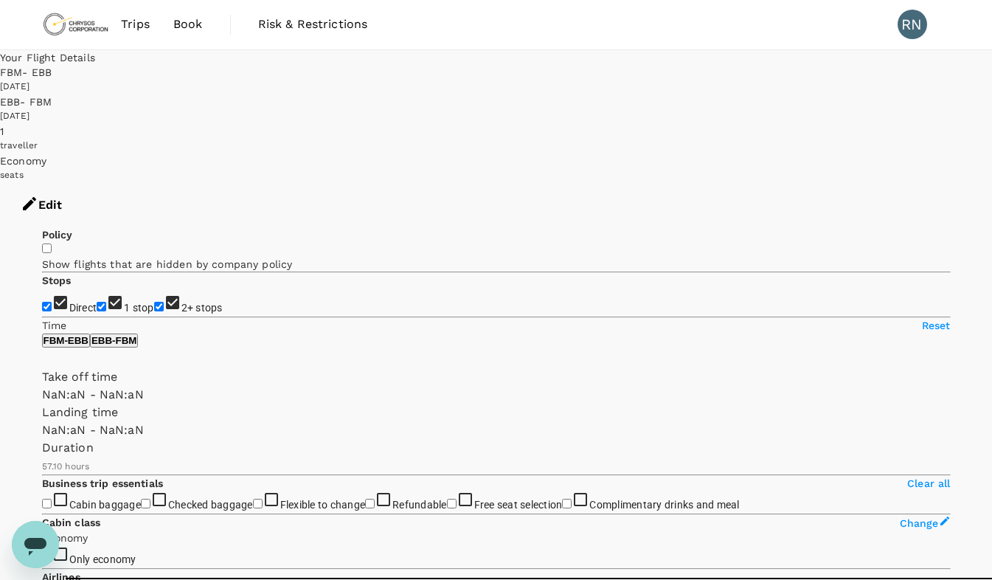
type input "1440"
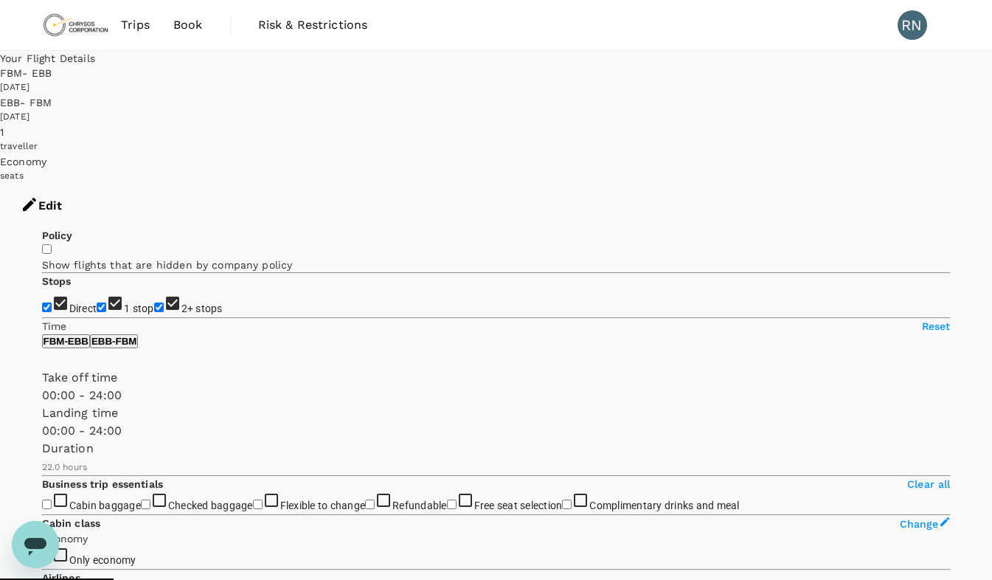
type input "1320"
checkbox input "true"
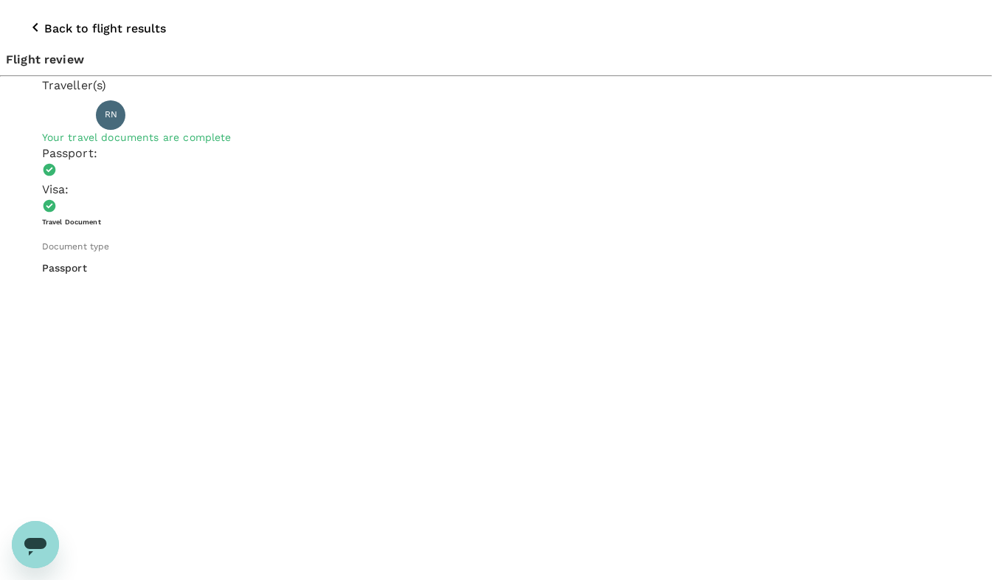
click at [27, 18] on icon "button" at bounding box center [36, 27] width 18 height 18
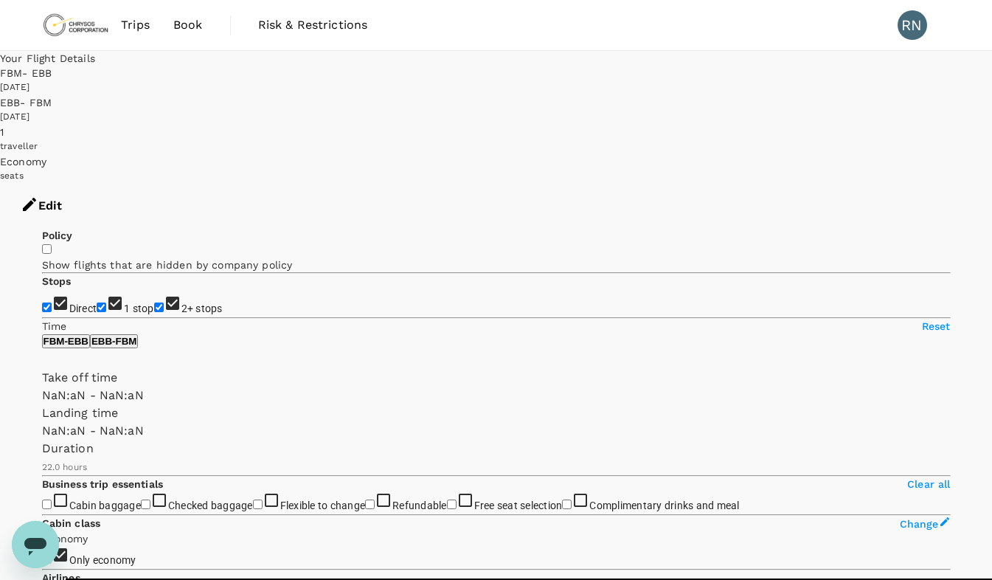
type input "1440"
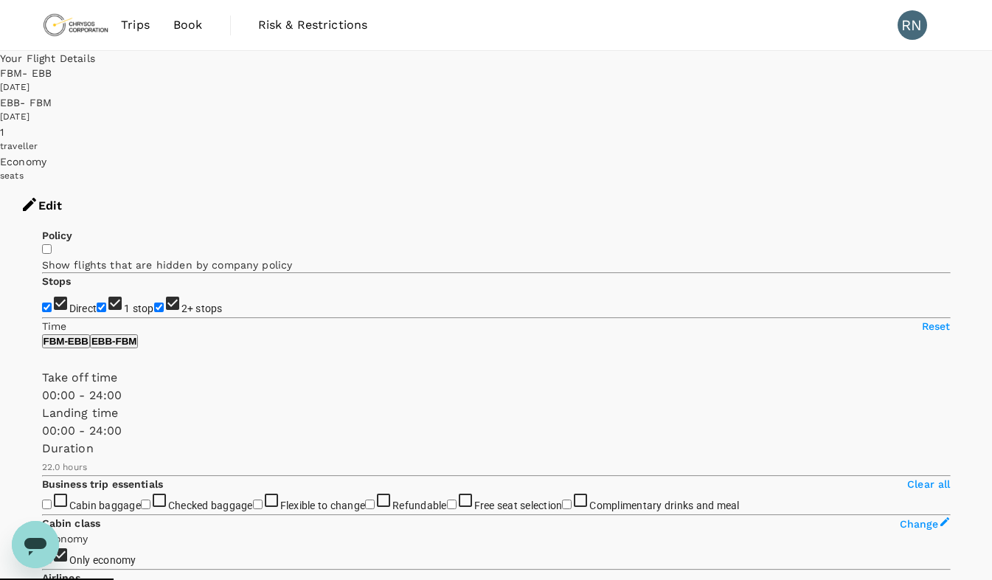
click at [83, 184] on button "Edit" at bounding box center [41, 206] width 83 height 44
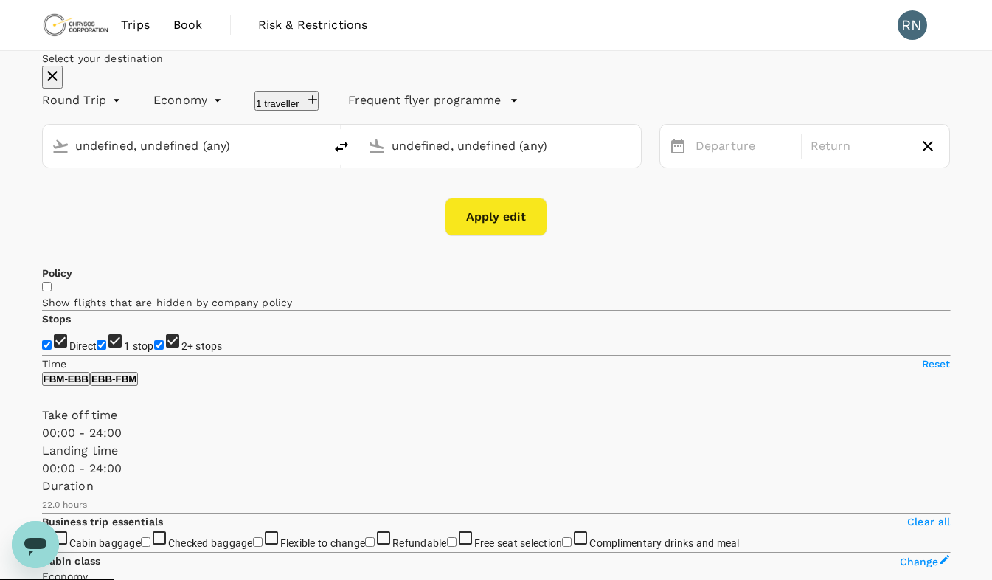
type input "[GEOGRAPHIC_DATA] (FBM)"
type input "Entebbe Intl (EBB)"
type input "3430"
type input "[GEOGRAPHIC_DATA] (FBM)"
type input "Entebbe Intl (EBB)"
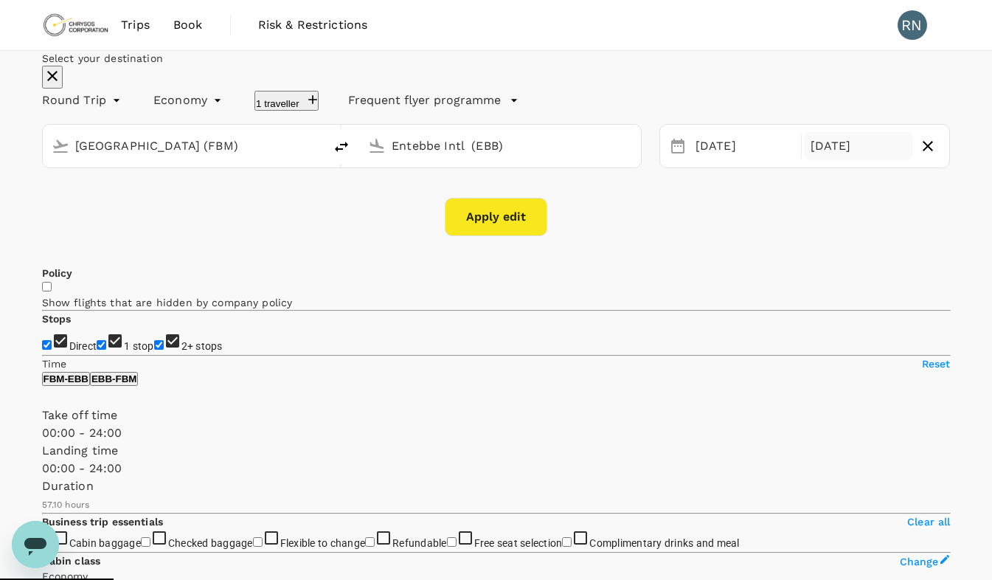
click at [805, 161] on div "[DATE]" at bounding box center [859, 146] width 108 height 29
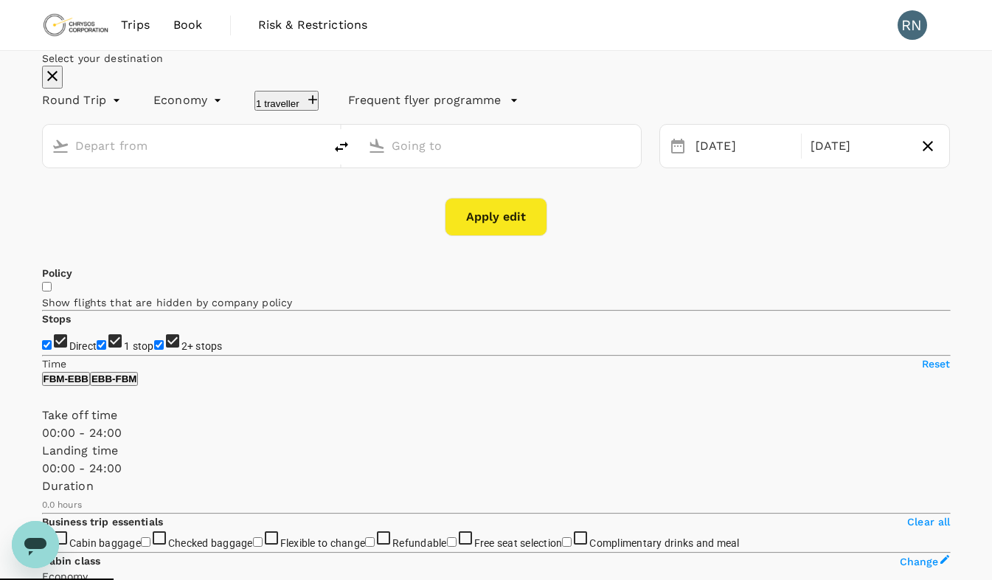
type input "[GEOGRAPHIC_DATA] (FBM)"
type input "Entebbe Intl (EBB)"
type input "1320"
checkbox input "false"
type input "3430"
